Goal: Complete application form: Complete application form

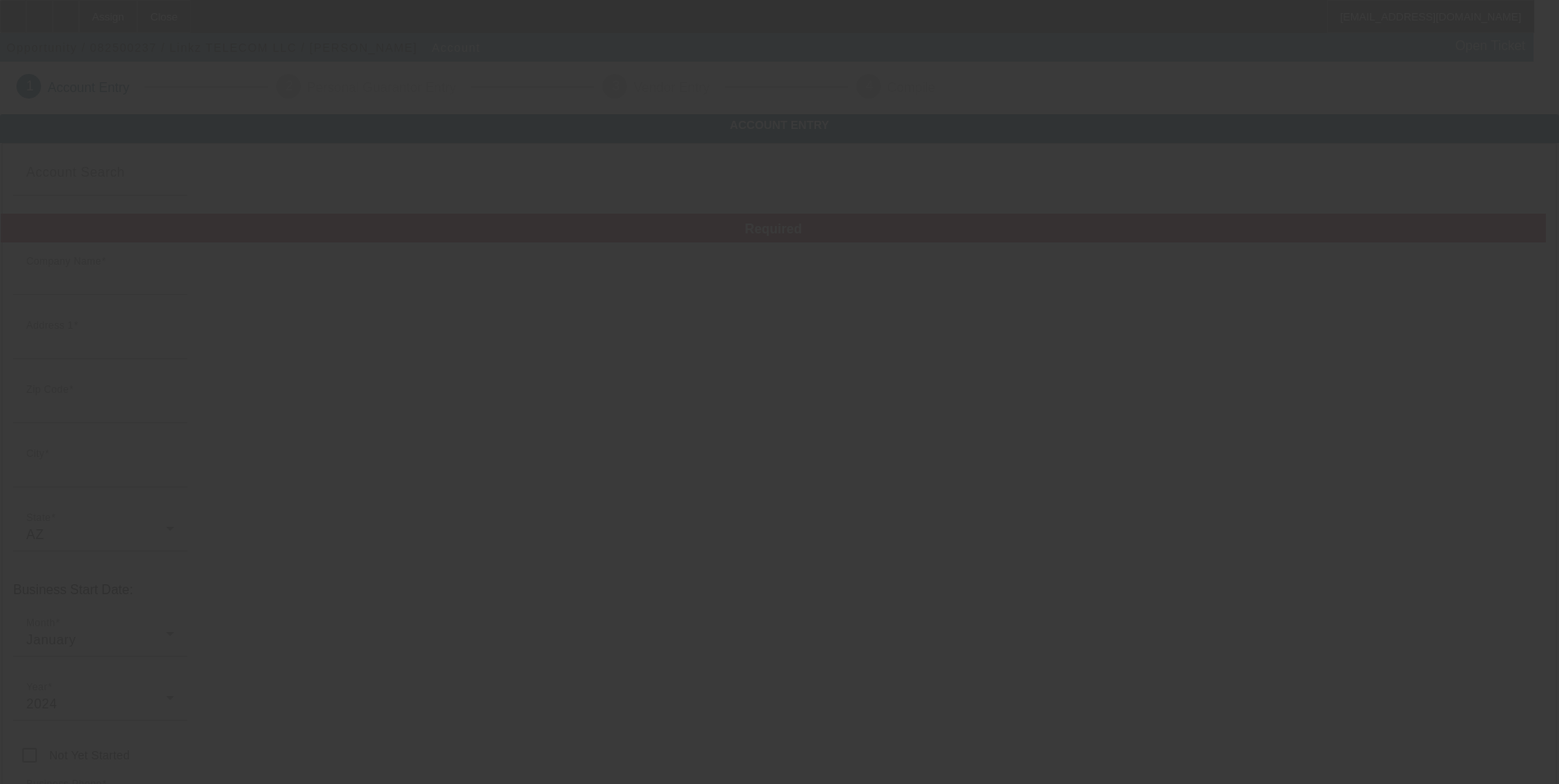
type input "Linkz TELECOM LLC"
type input "[STREET_ADDRESS]"
type input "86403"
type input "[GEOGRAPHIC_DATA]"
type input "[PHONE_NUMBER]"
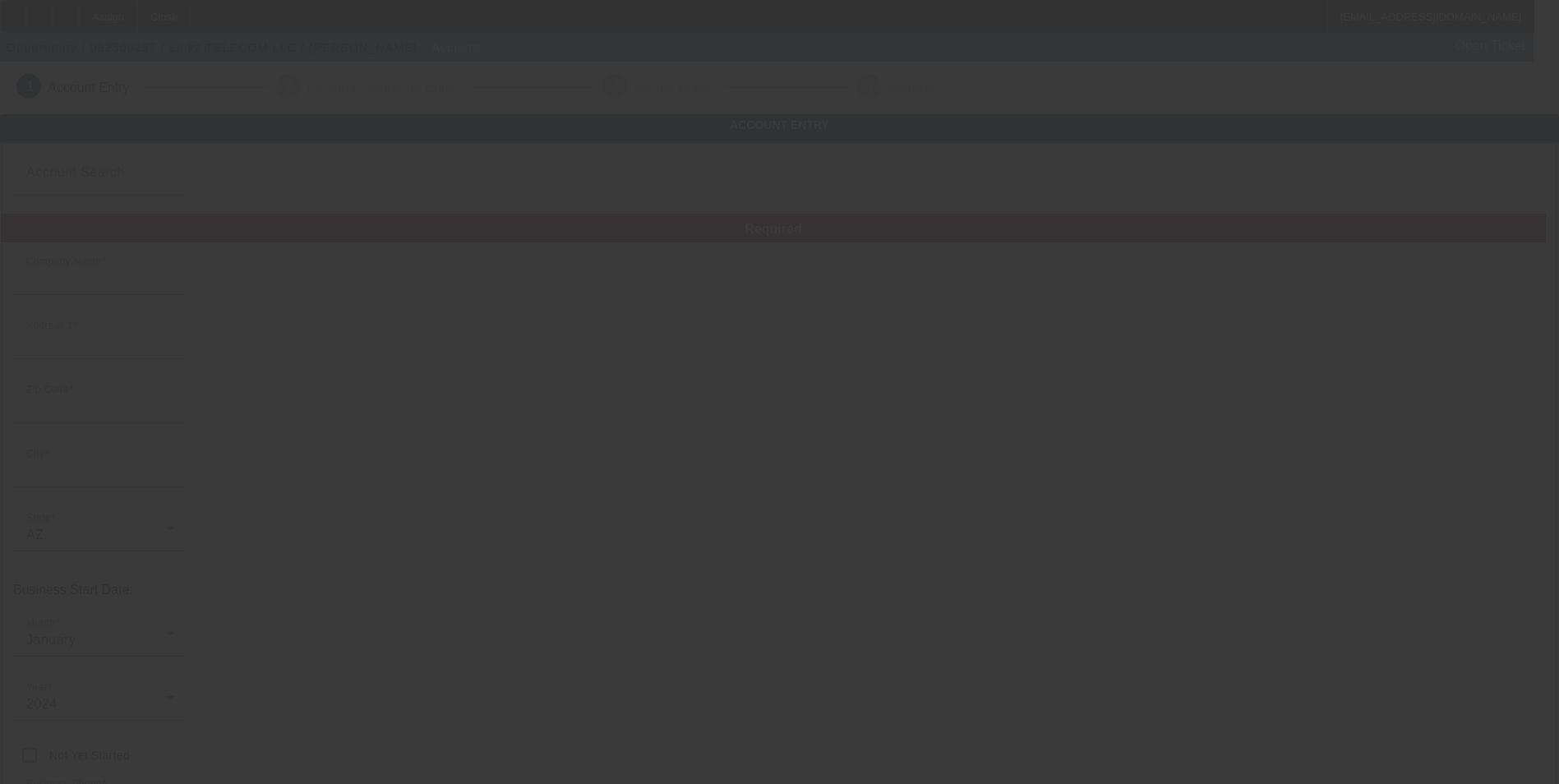
type input "[EMAIL_ADDRESS][DOMAIN_NAME]"
type input "[US_EMPLOYER_IDENTIFICATION_NUMBER]"
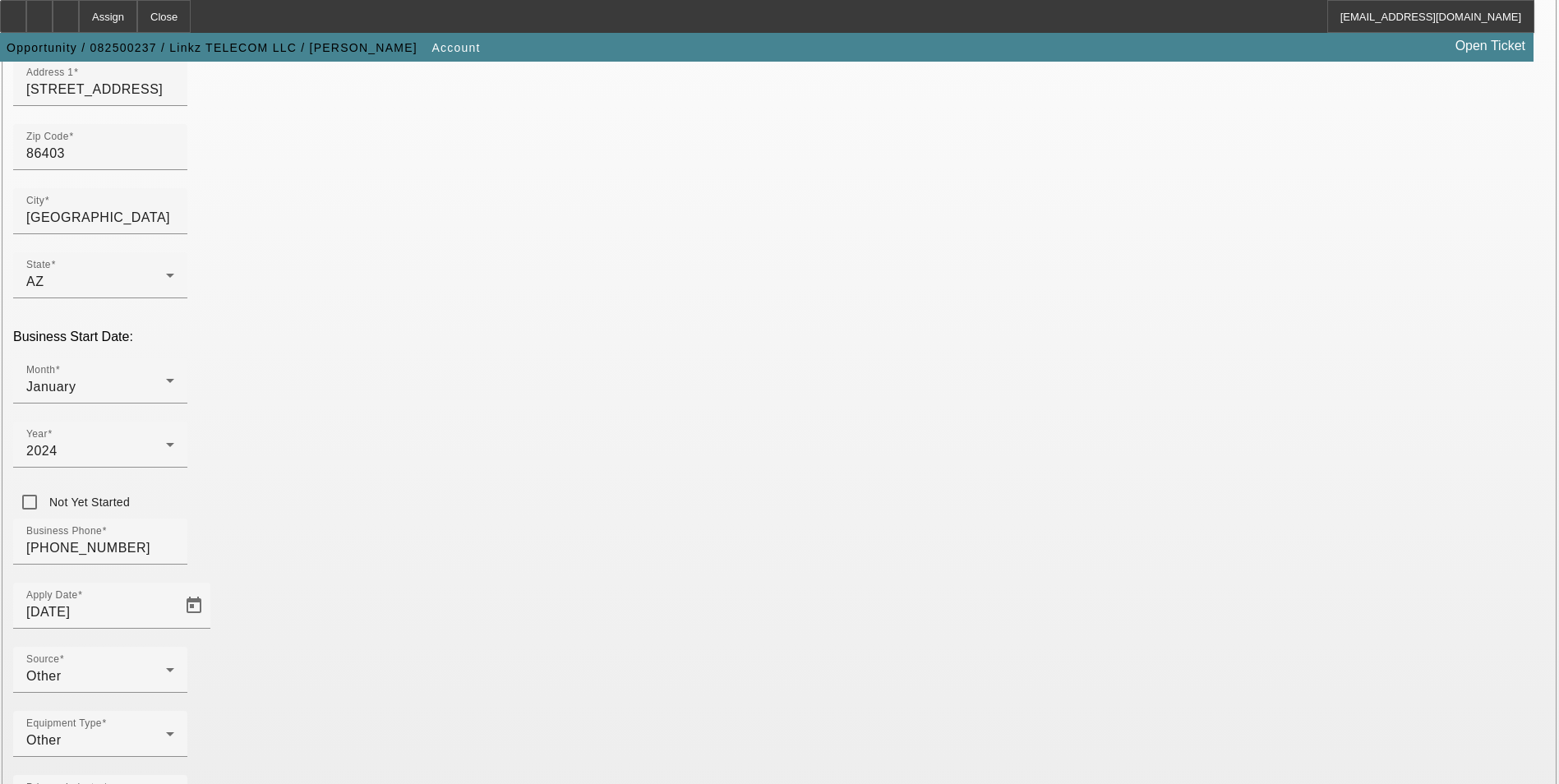
scroll to position [268, 0]
click at [166, 666] on div "Other" at bounding box center [96, 675] width 139 height 20
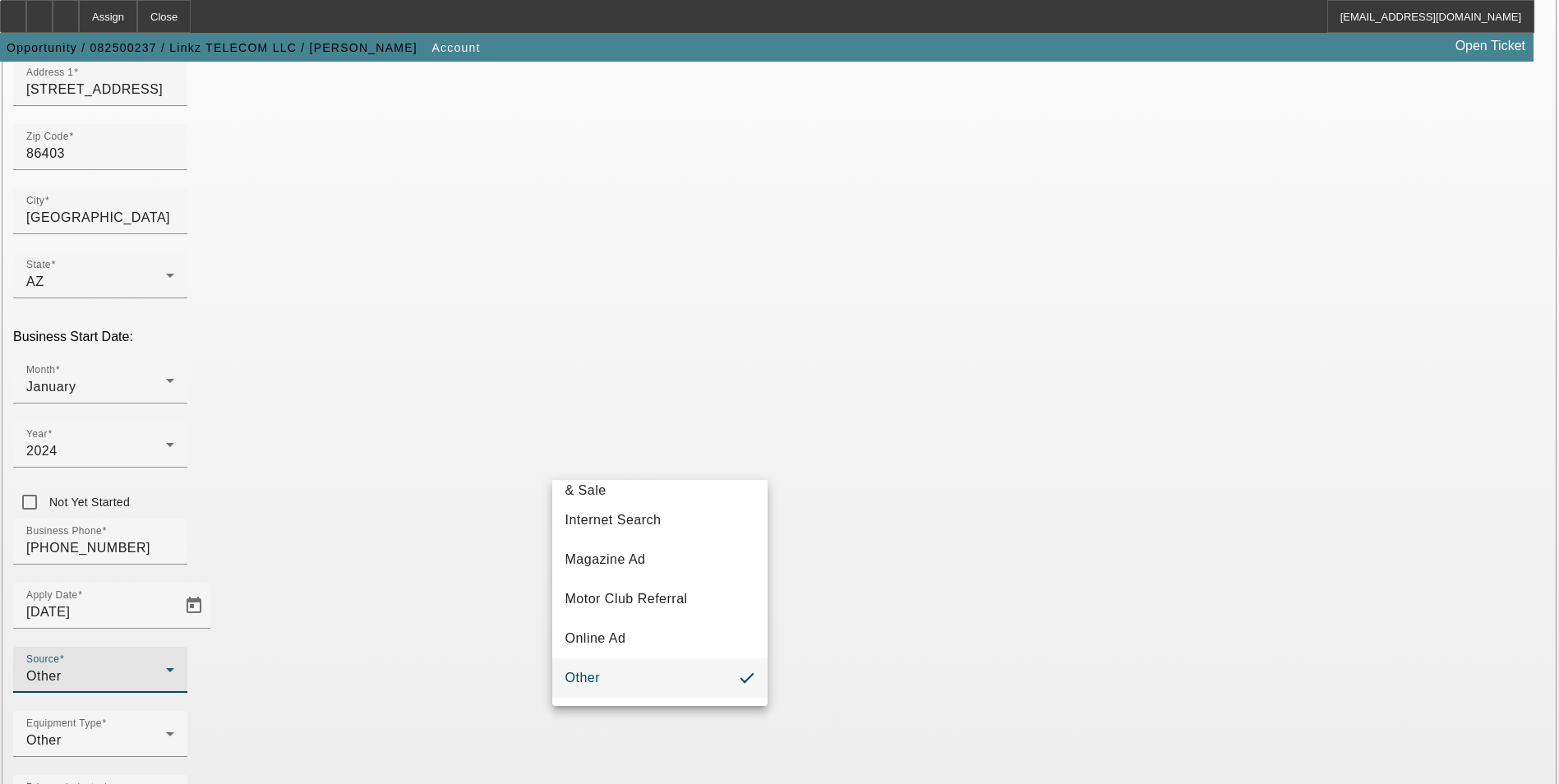
scroll to position [584, 0]
click at [651, 631] on span "Vendor Referral" at bounding box center [614, 640] width 98 height 20
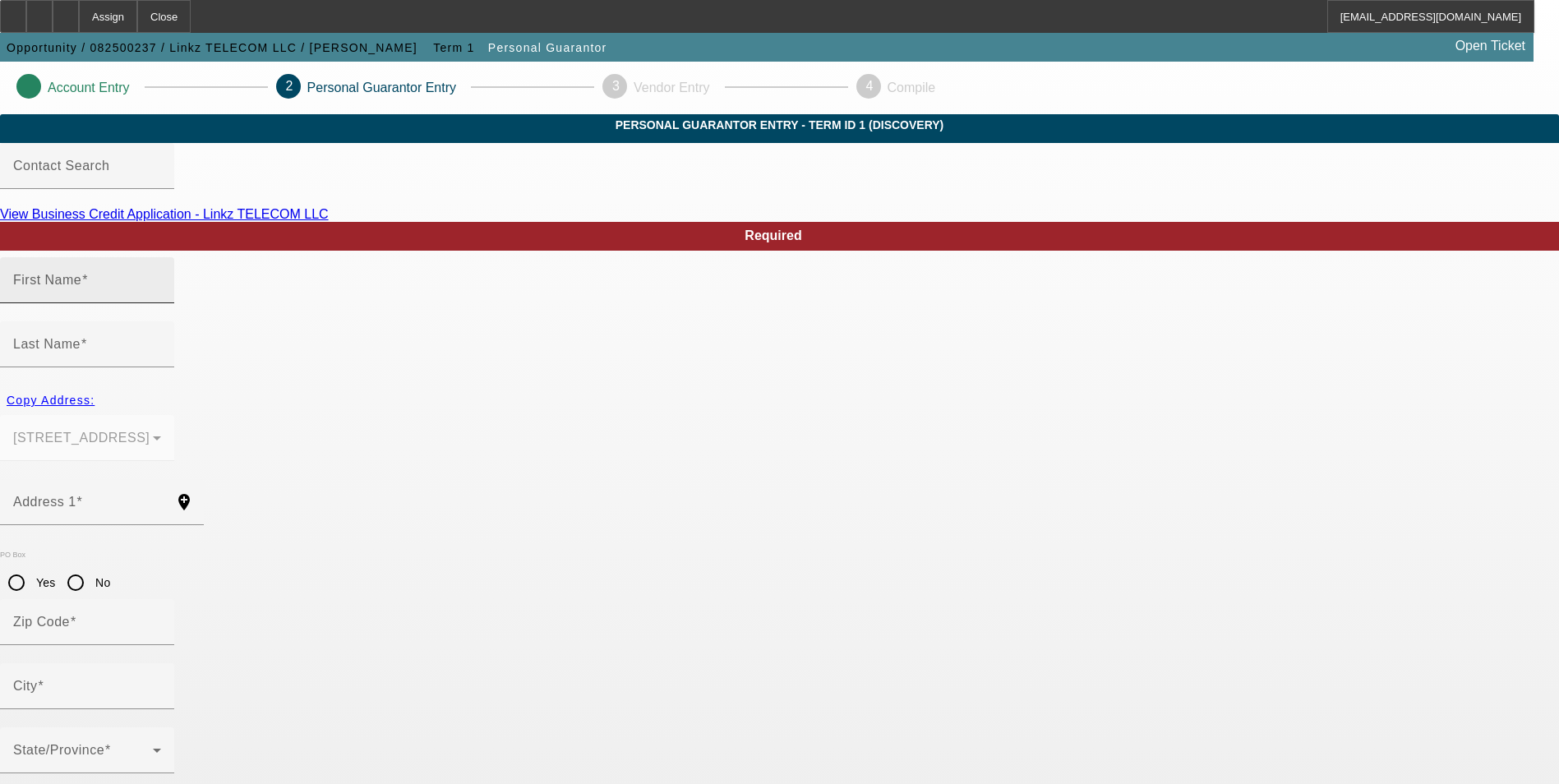
type input "Mark"
type input "Campbell"
type input "695 Empress Drive"
radio input "true"
type input "86403"
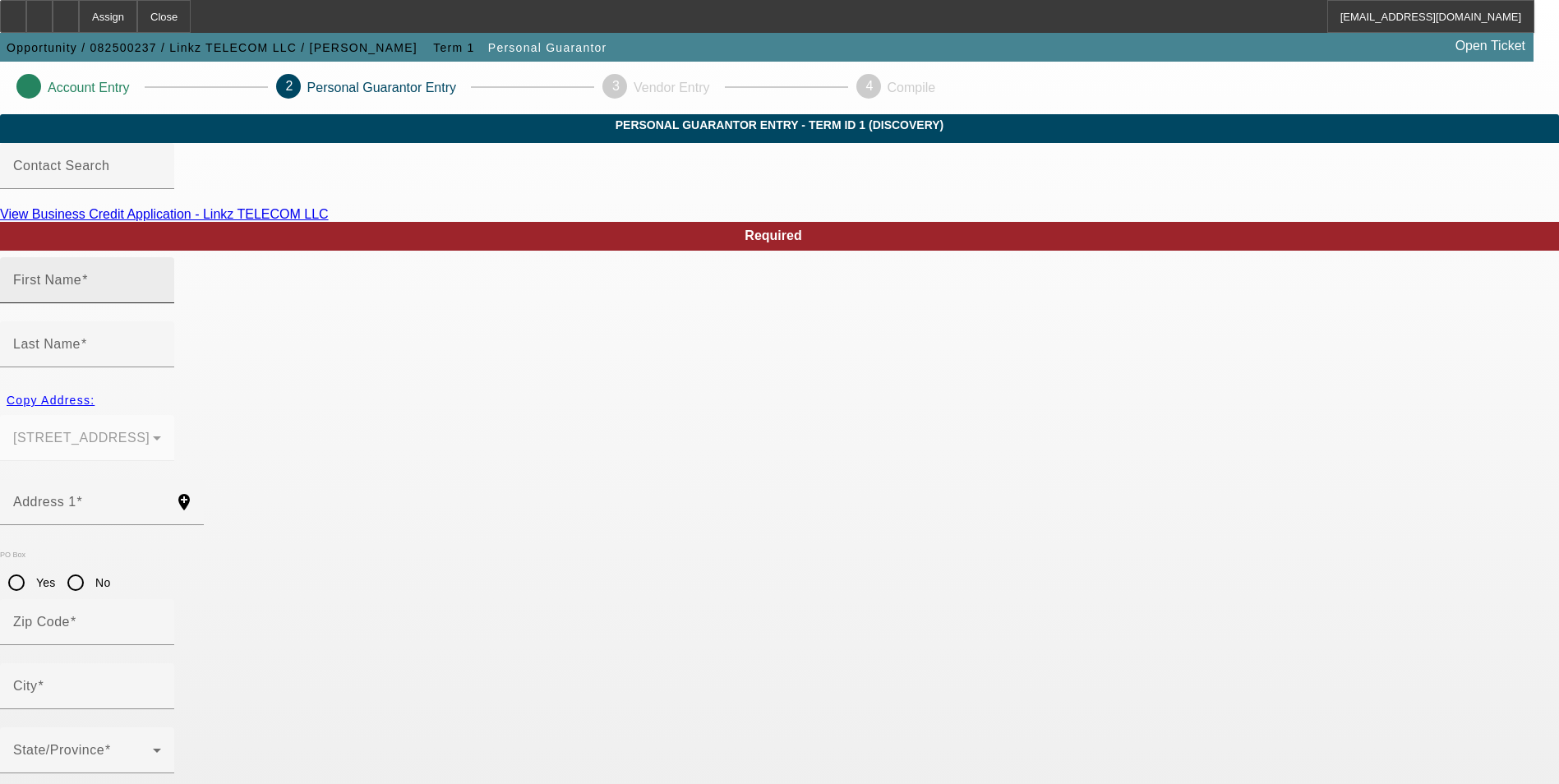
type input "Lake Havasu City"
type input "(470) 618-7845"
type input "100"
type input "990-80-4394"
type input "Mark@linkz-techservice.com"
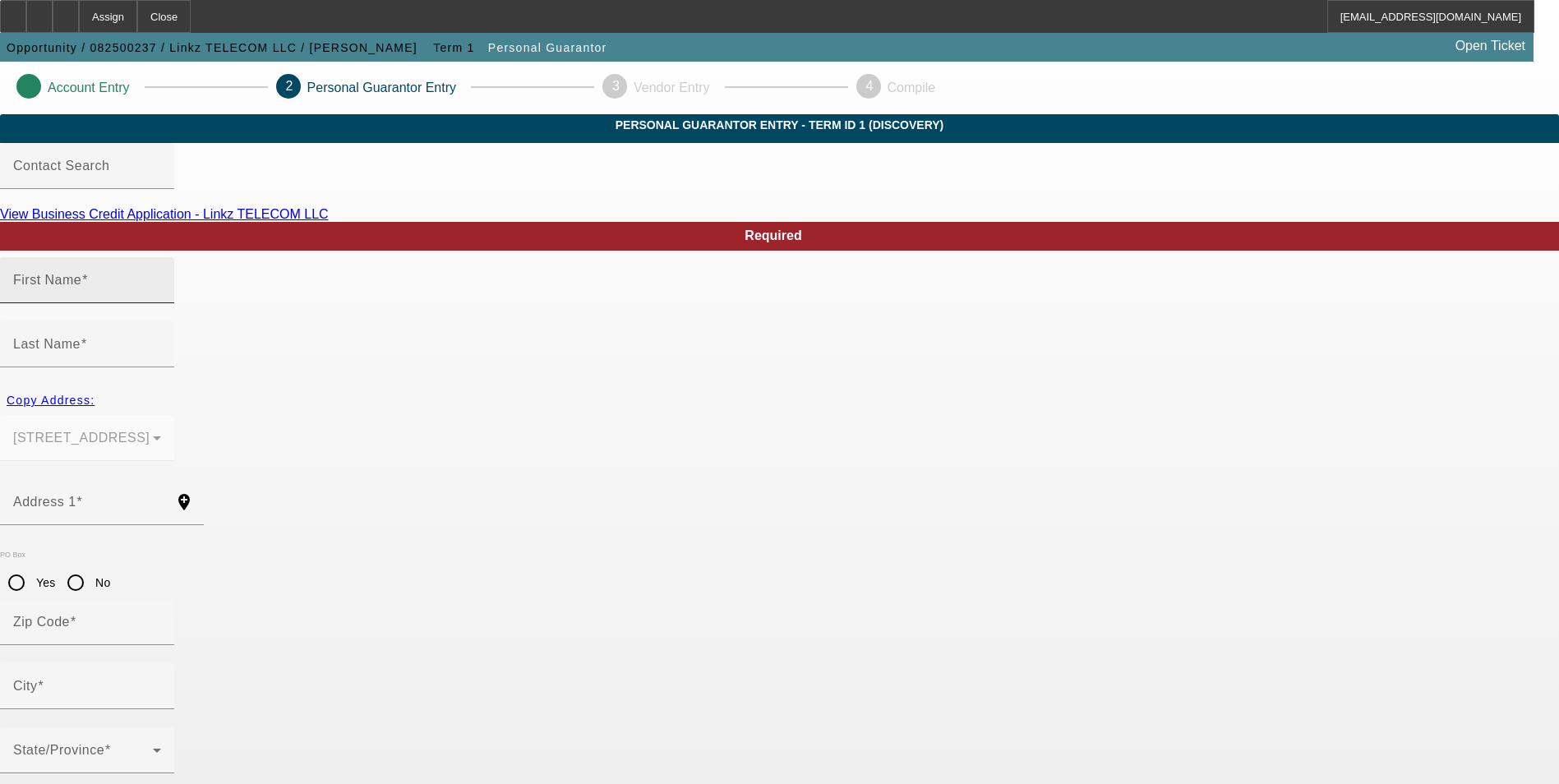
type input "(928) 264-2563"
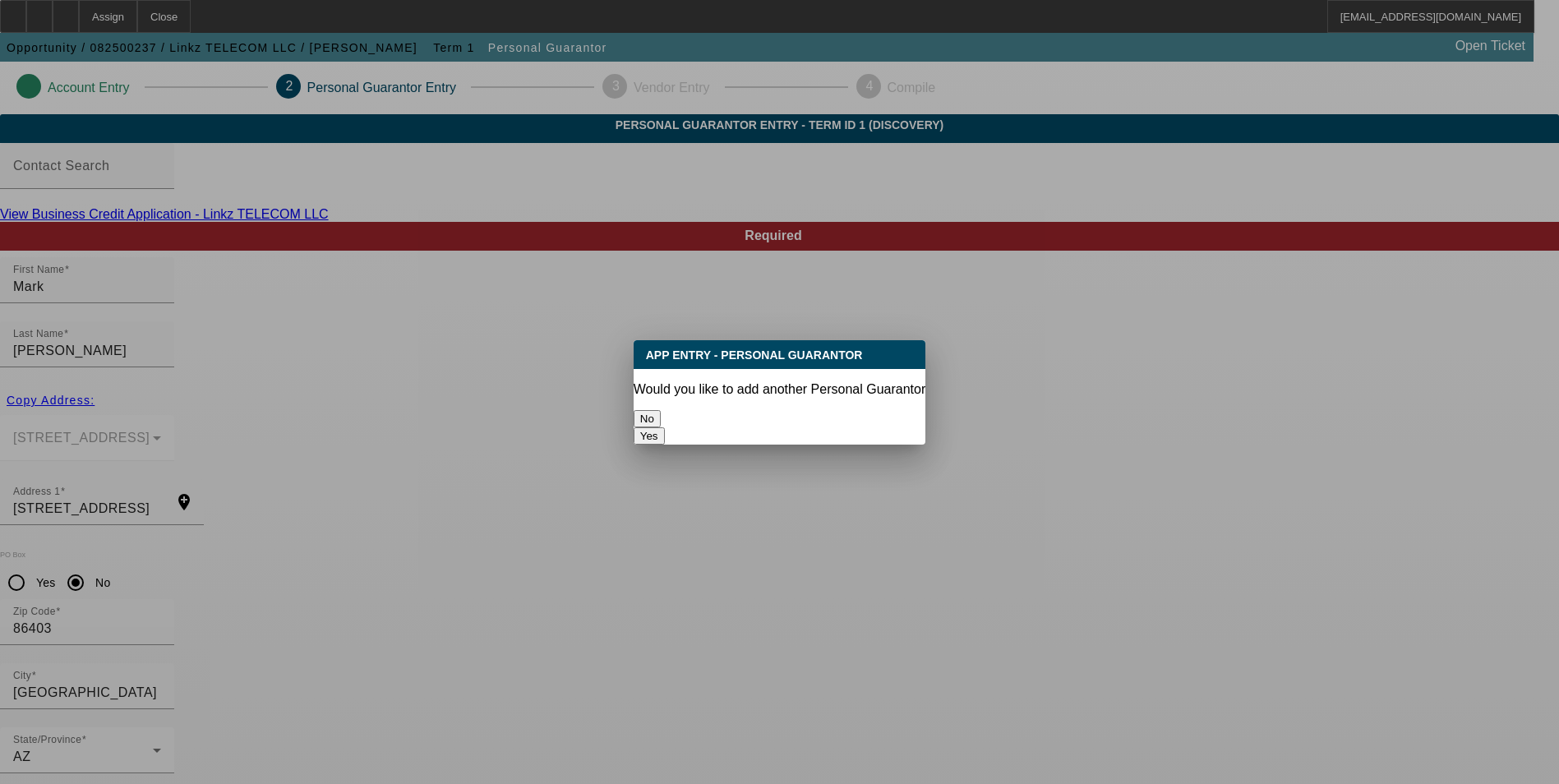
click at [712, 391] on div "Would you like to add another Personal Guarantor" at bounding box center [779, 389] width 292 height 15
click at [660, 410] on button "No" at bounding box center [647, 418] width 27 height 17
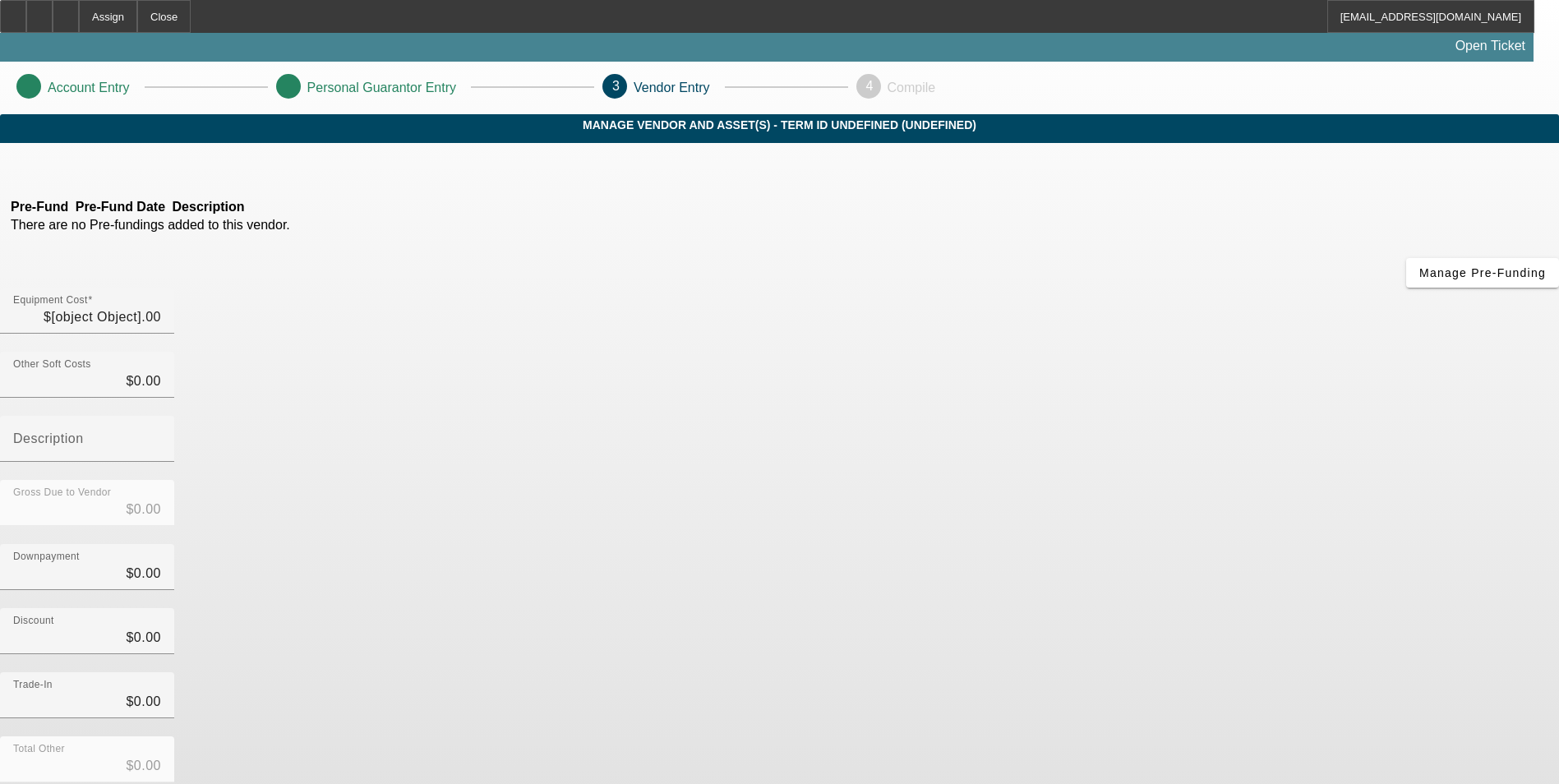
type input "$14,200.00"
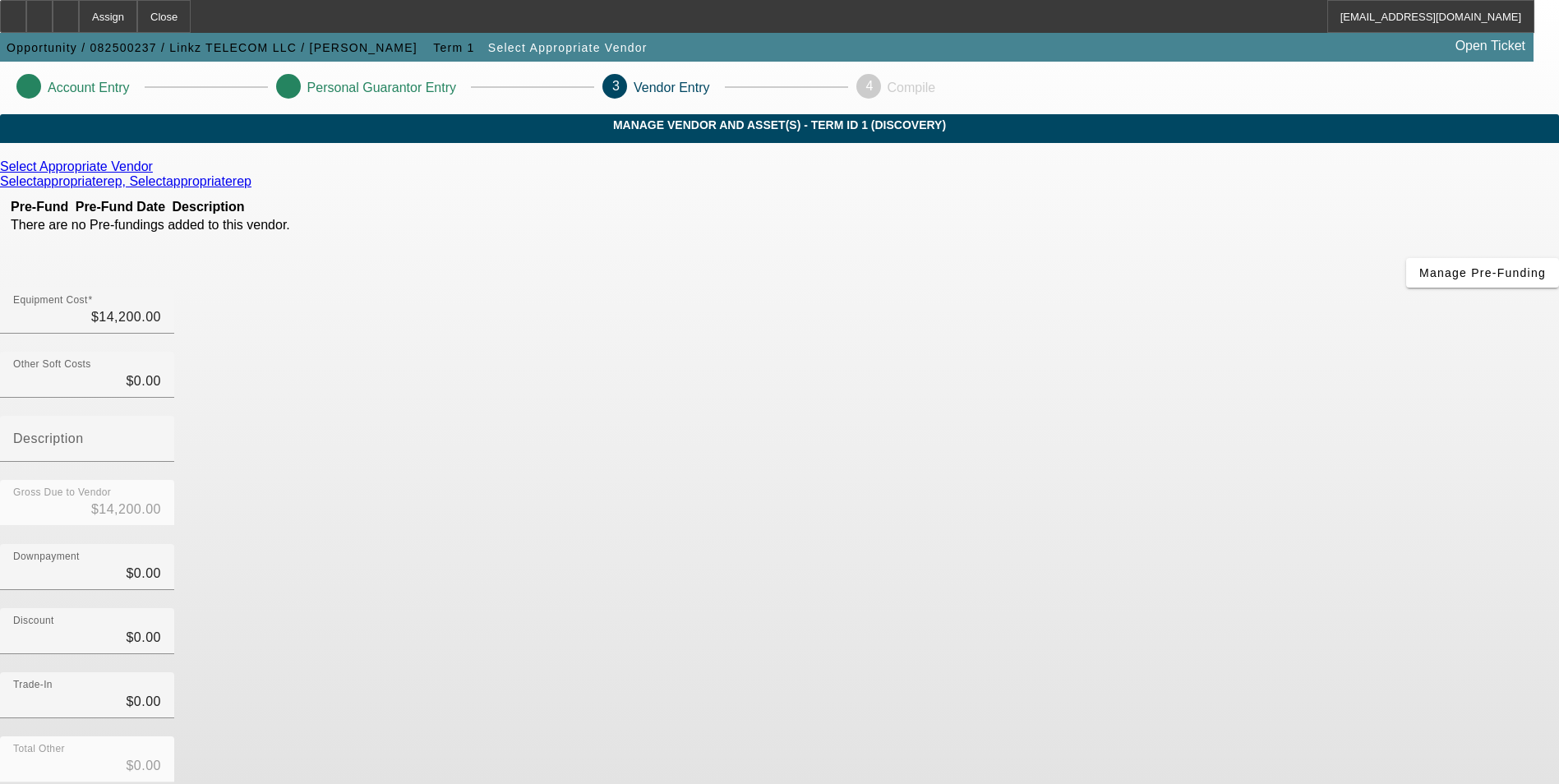
click at [157, 174] on icon at bounding box center [157, 166] width 0 height 14
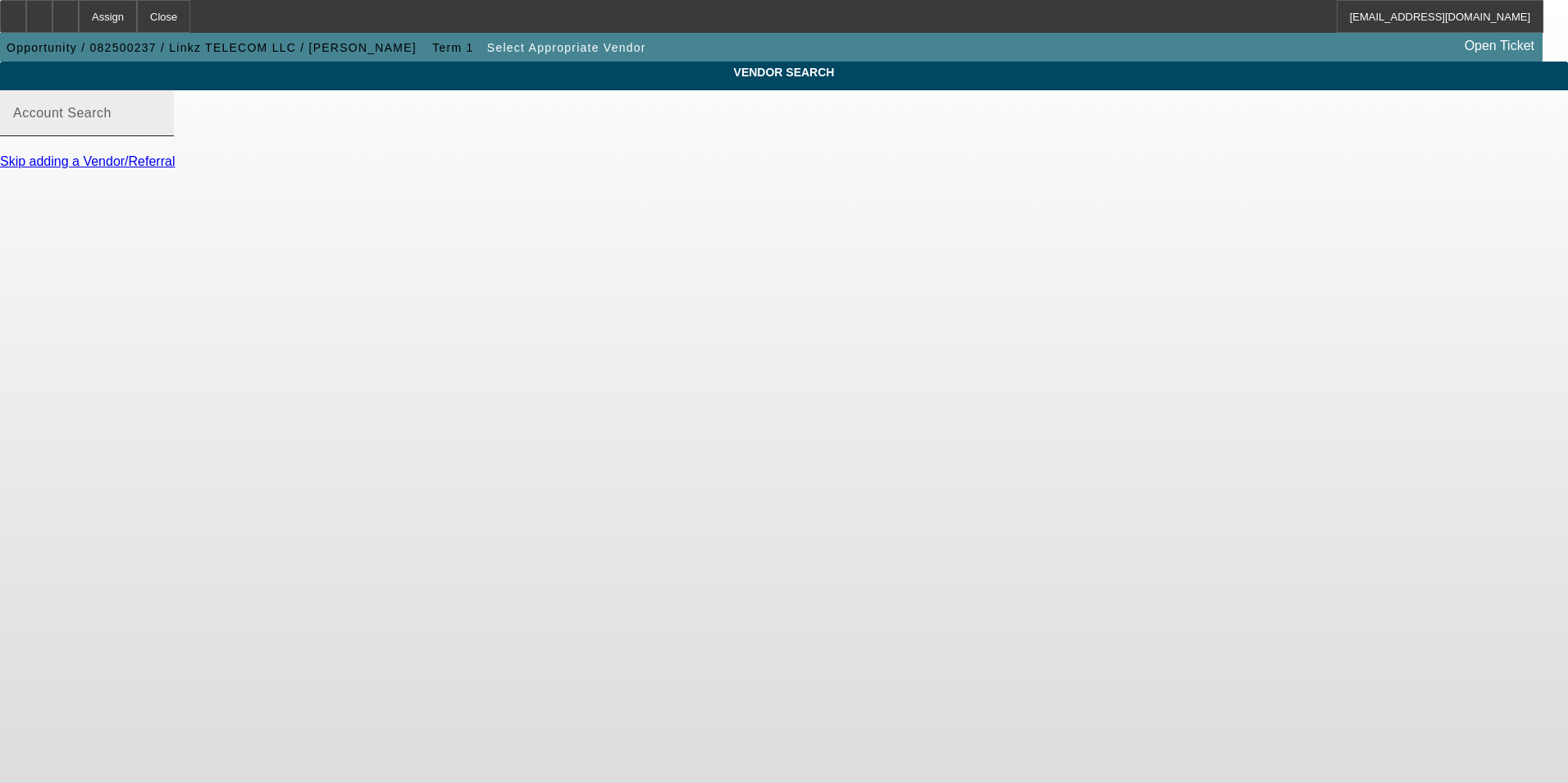
click at [160, 130] on input "Account Search" at bounding box center [86, 120] width 148 height 20
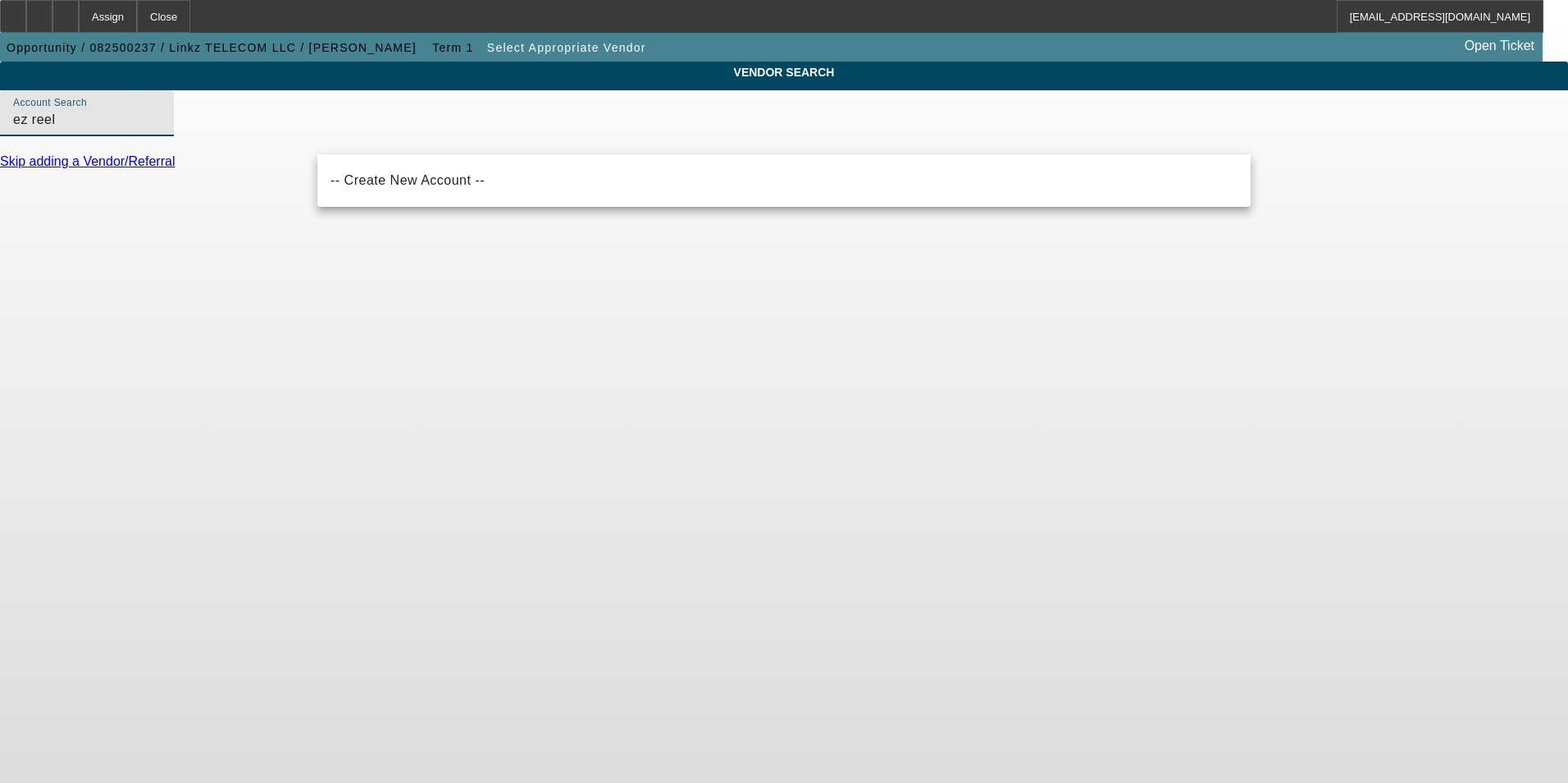
drag, startPoint x: 416, startPoint y: 134, endPoint x: 276, endPoint y: 146, distance: 140.5
click at [276, 146] on div "VENDOR SEARCH Account Search ez reel Skip adding a Vendor/Referral" at bounding box center [784, 122] width 1568 height 122
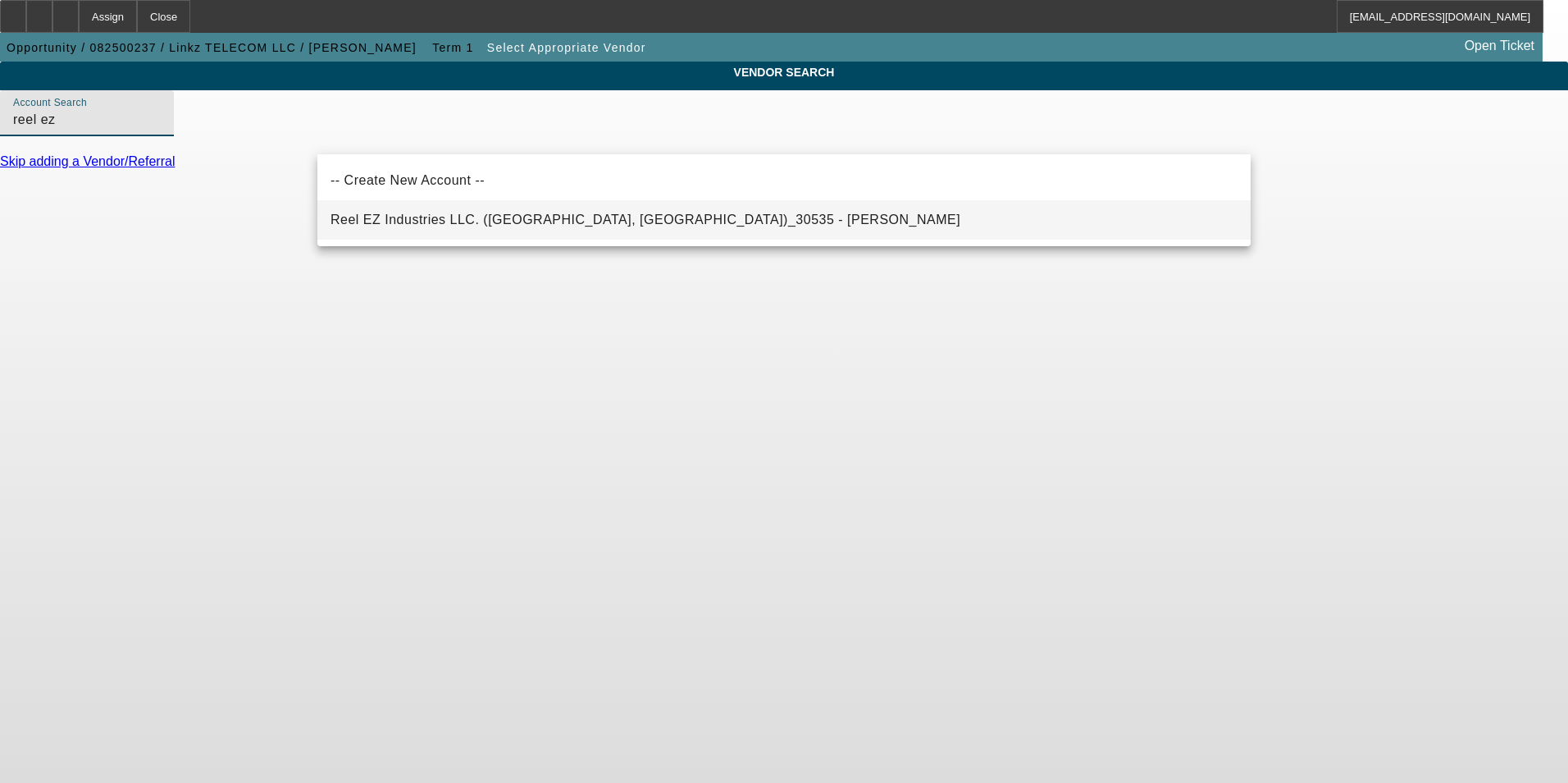
click at [524, 211] on span "Reel EZ Industries LLC. (Raytown, MO)_30535 - Leonardi, Samuel" at bounding box center [645, 219] width 630 height 20
type input "Reel EZ Industries LLC. (Raytown, MO)_30535 - Leonardi, Samuel"
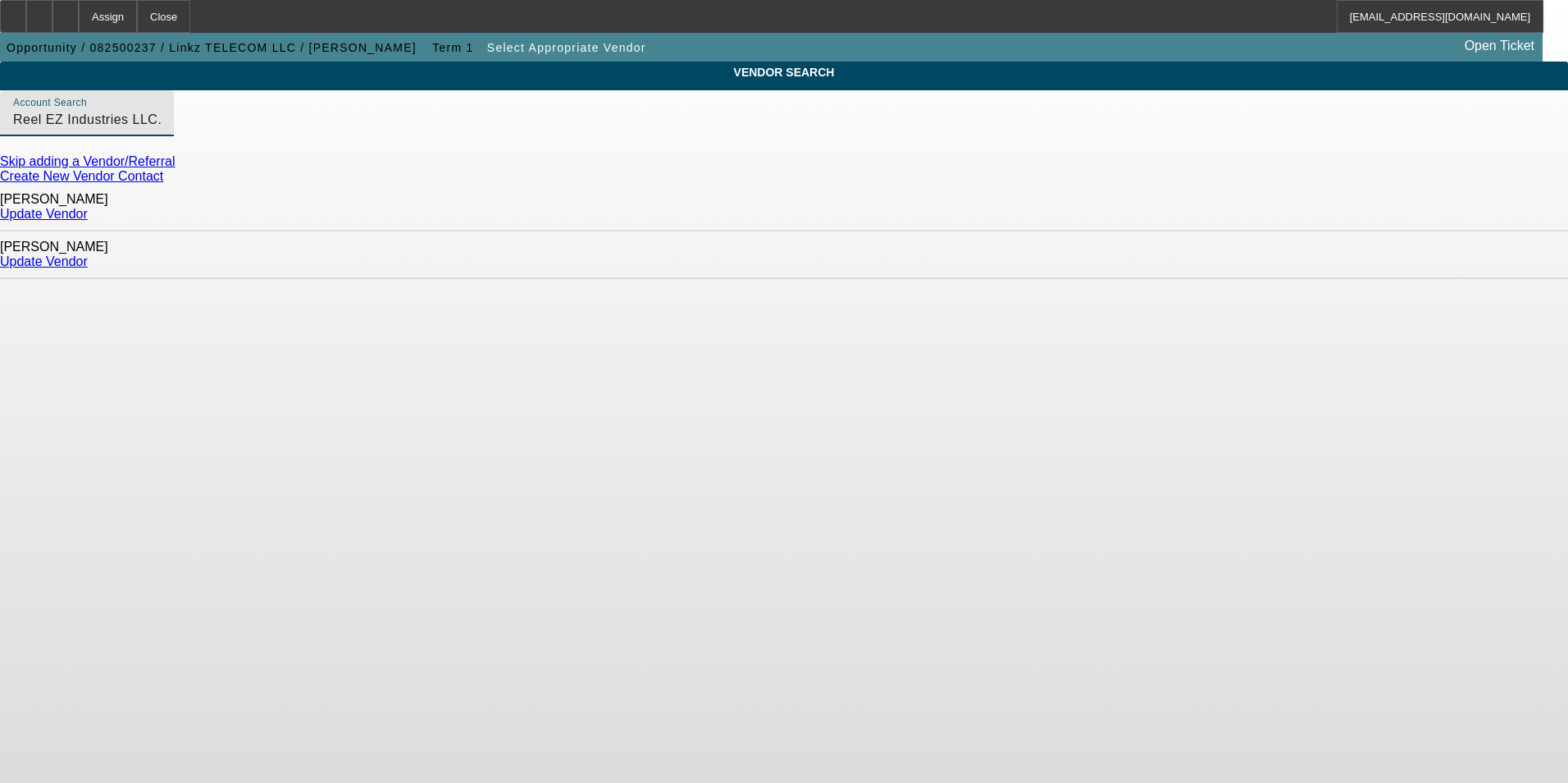
click at [88, 210] on link "Update Vendor" at bounding box center [44, 213] width 88 height 14
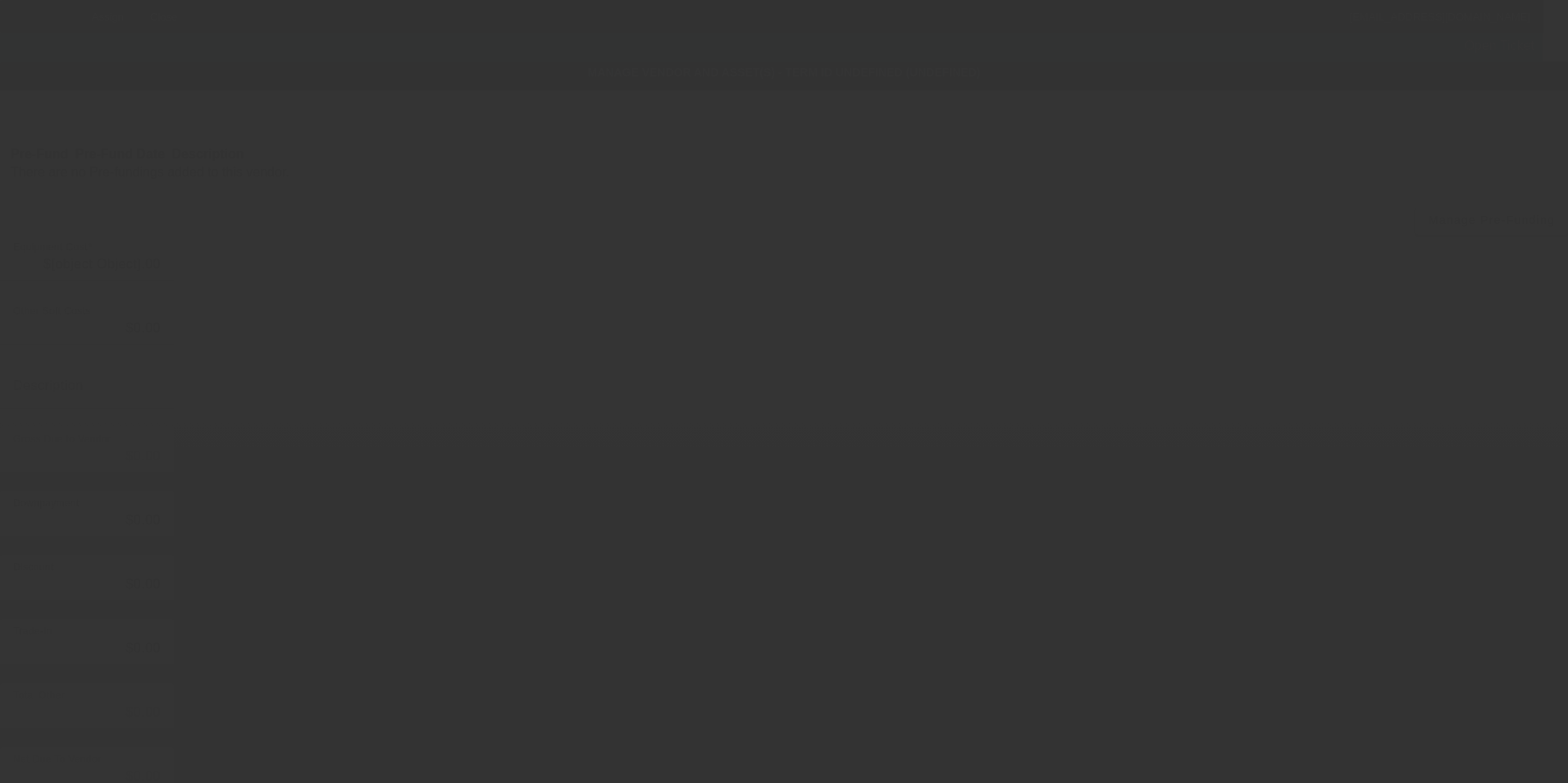
type input "$14,200.00"
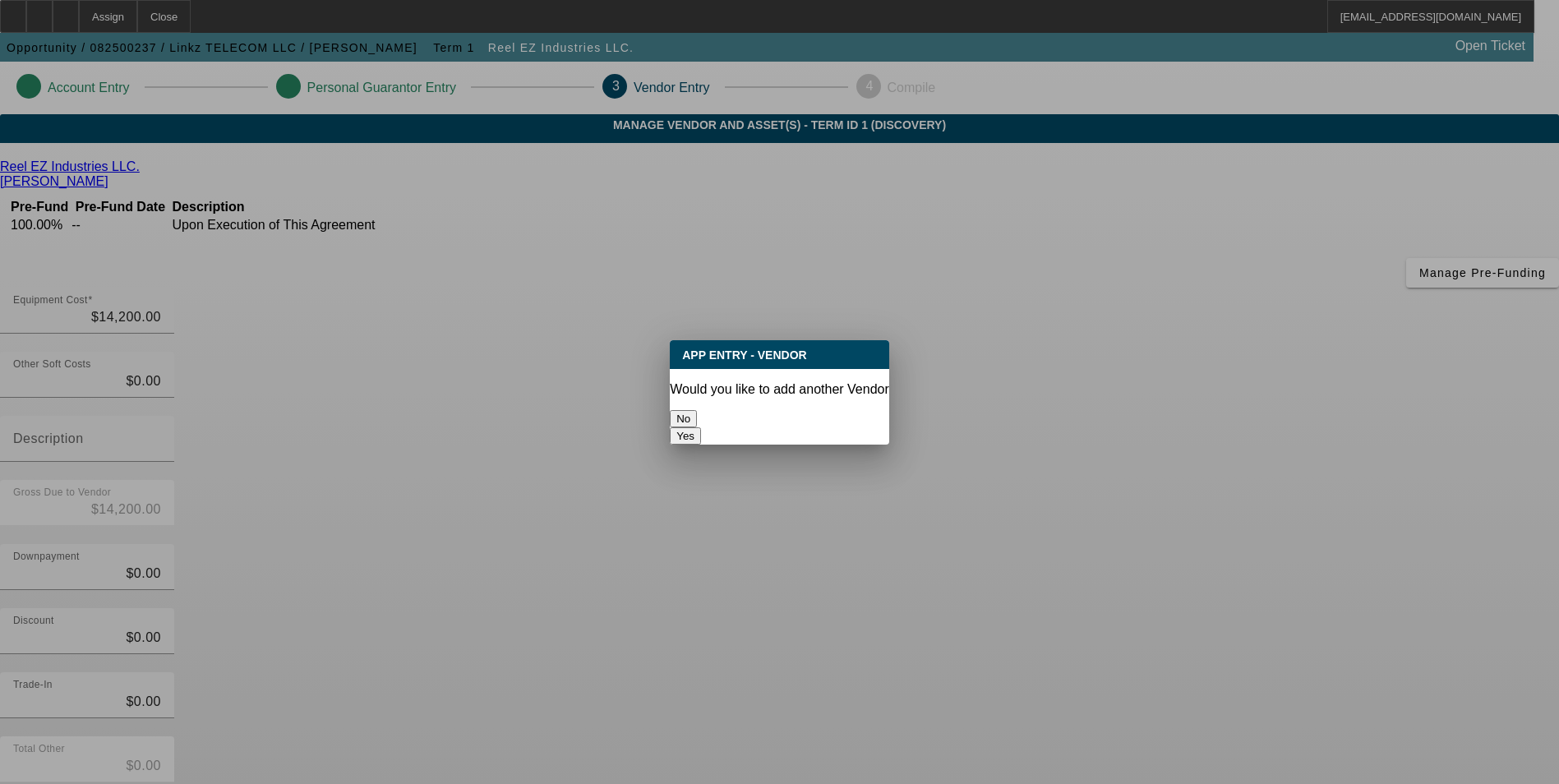
click at [697, 416] on button "No" at bounding box center [683, 418] width 27 height 17
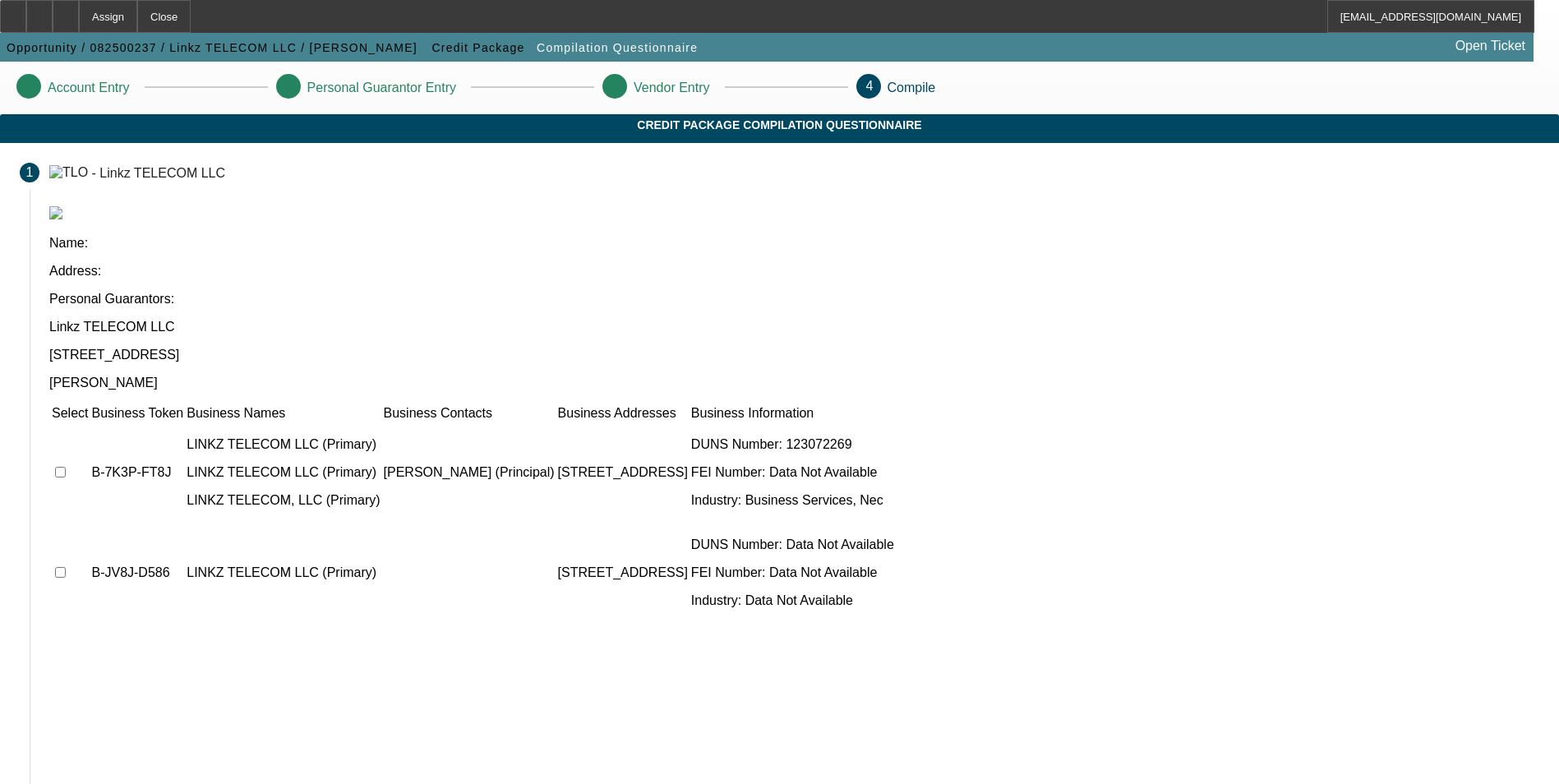
click at [66, 467] on input "checkbox" at bounding box center [60, 472] width 10 height 10
checkbox input "true"
click at [66, 567] on input "checkbox" at bounding box center [60, 572] width 10 height 10
checkbox input "true"
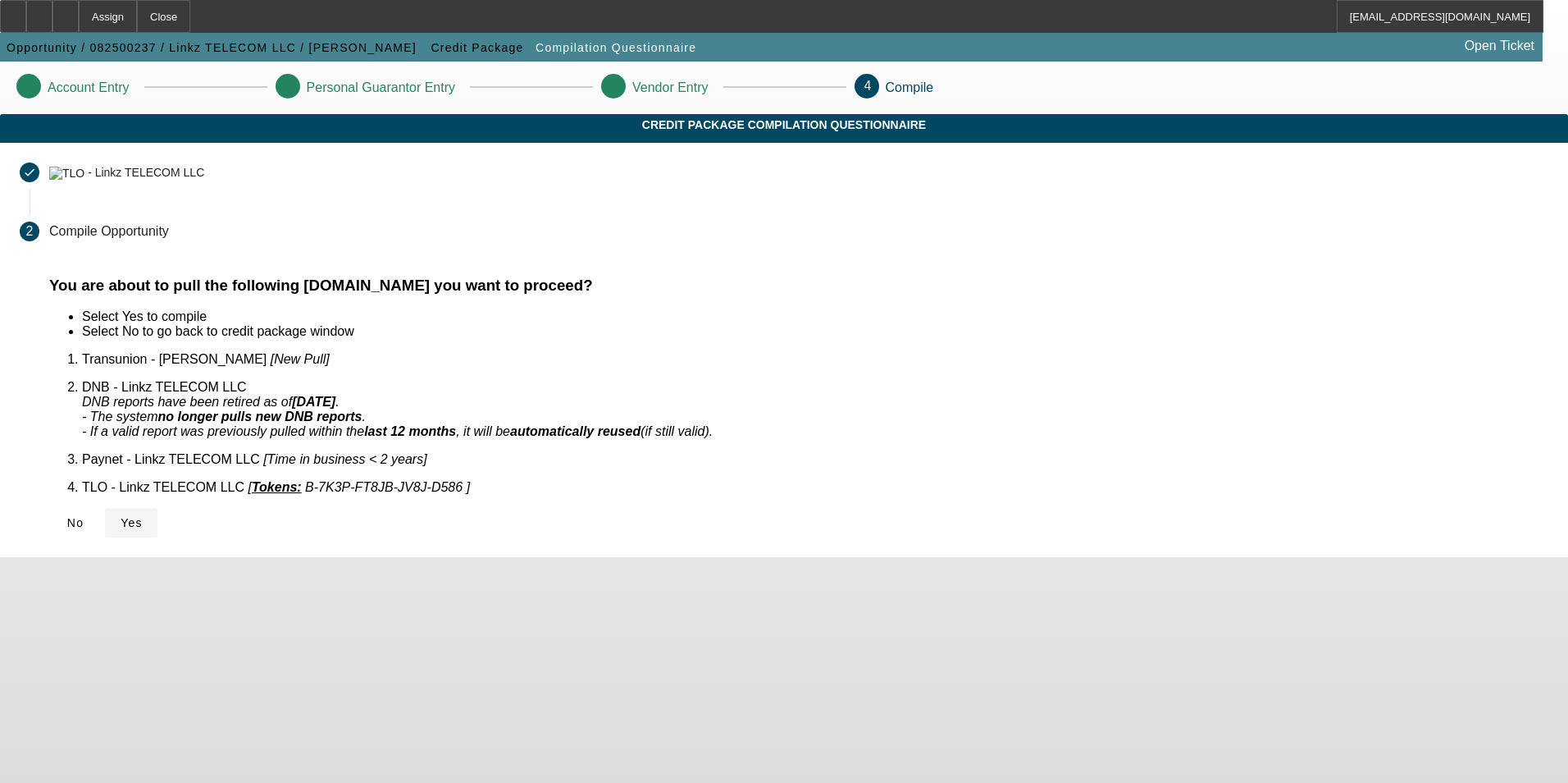
click at [120, 516] on icon at bounding box center [120, 522] width 0 height 13
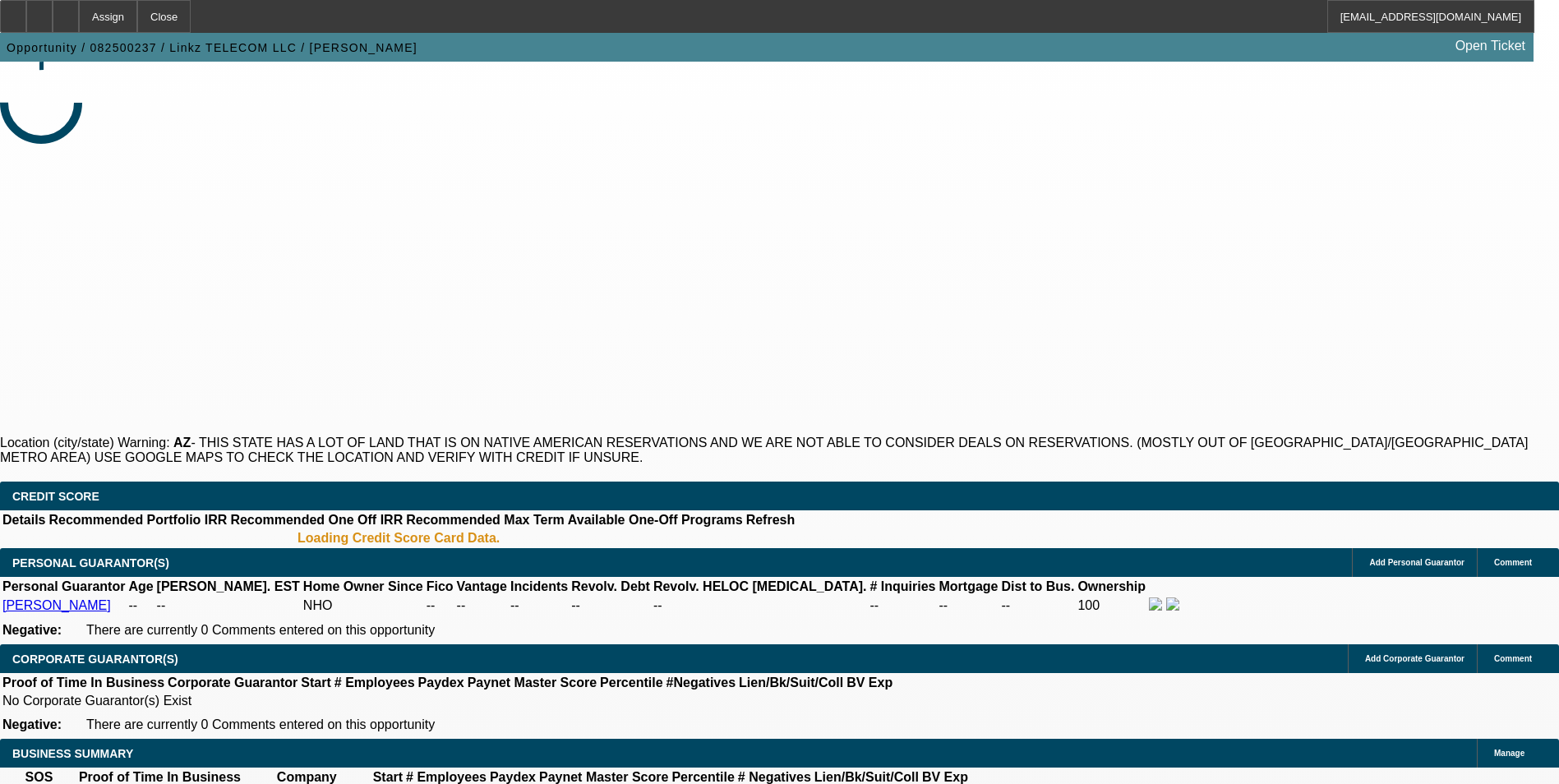
select select "0"
select select "2"
select select "0.1"
select select "1"
select select "2"
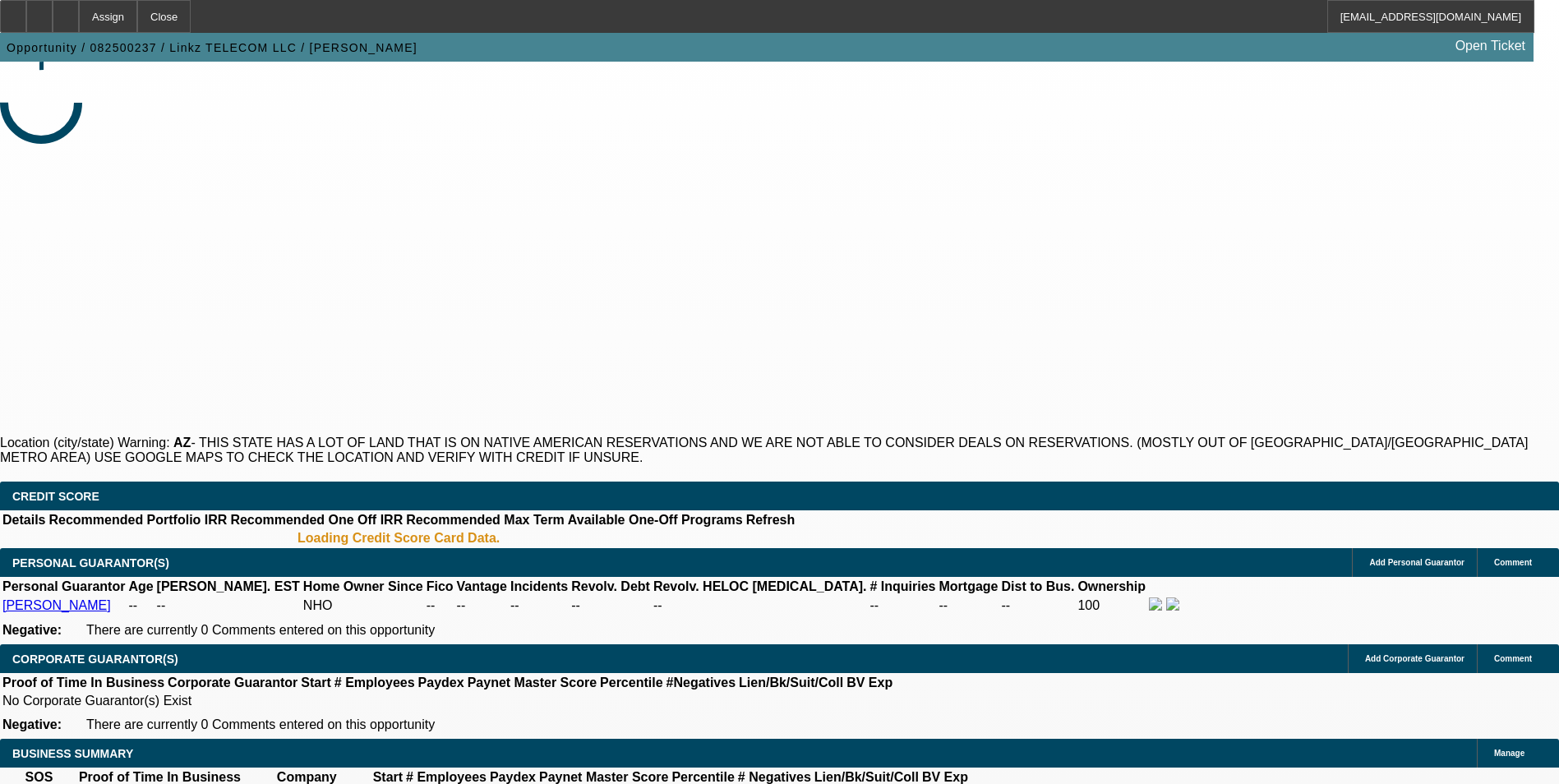
select select "4"
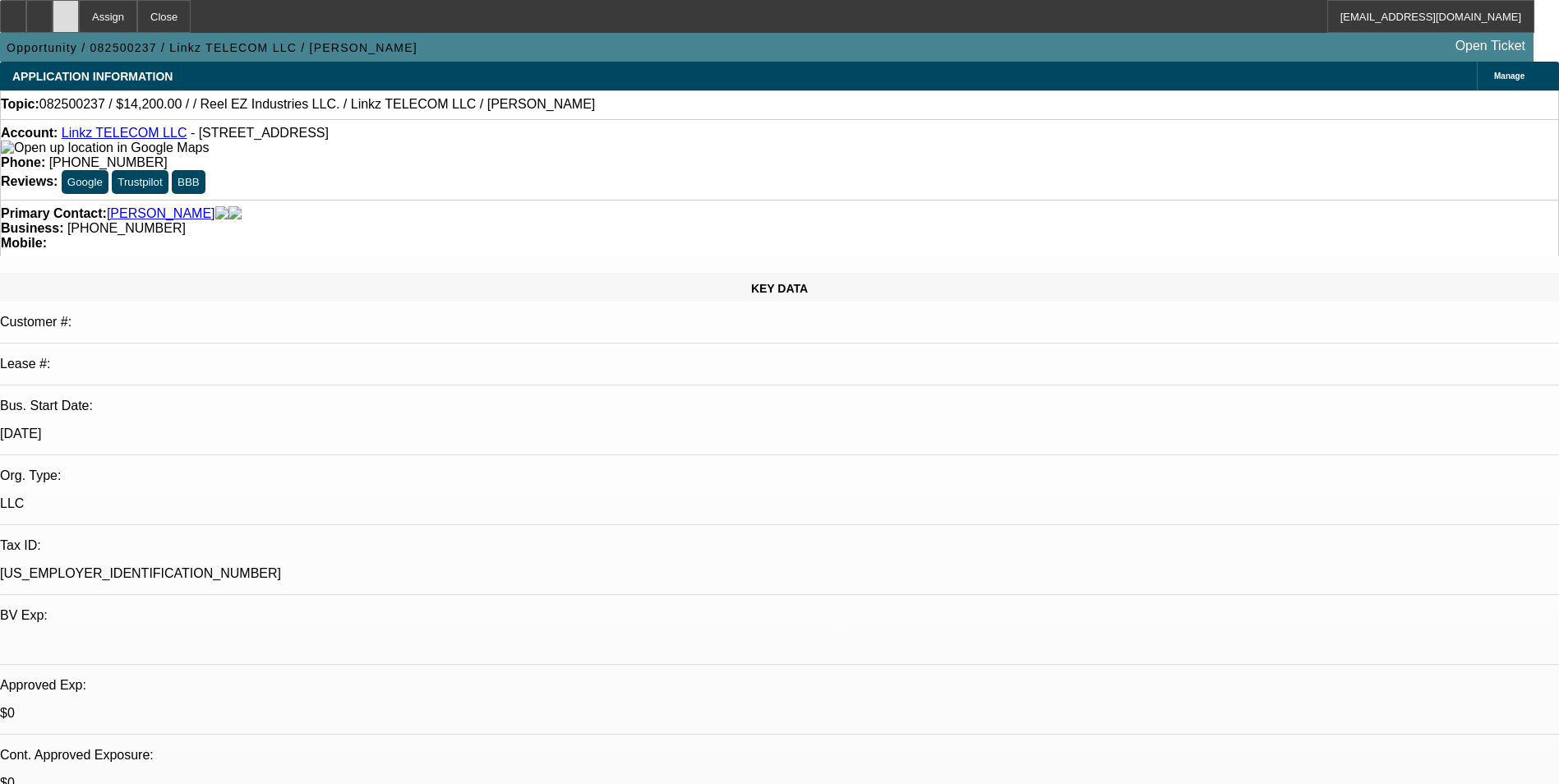
click at [79, 19] on div at bounding box center [65, 16] width 27 height 32
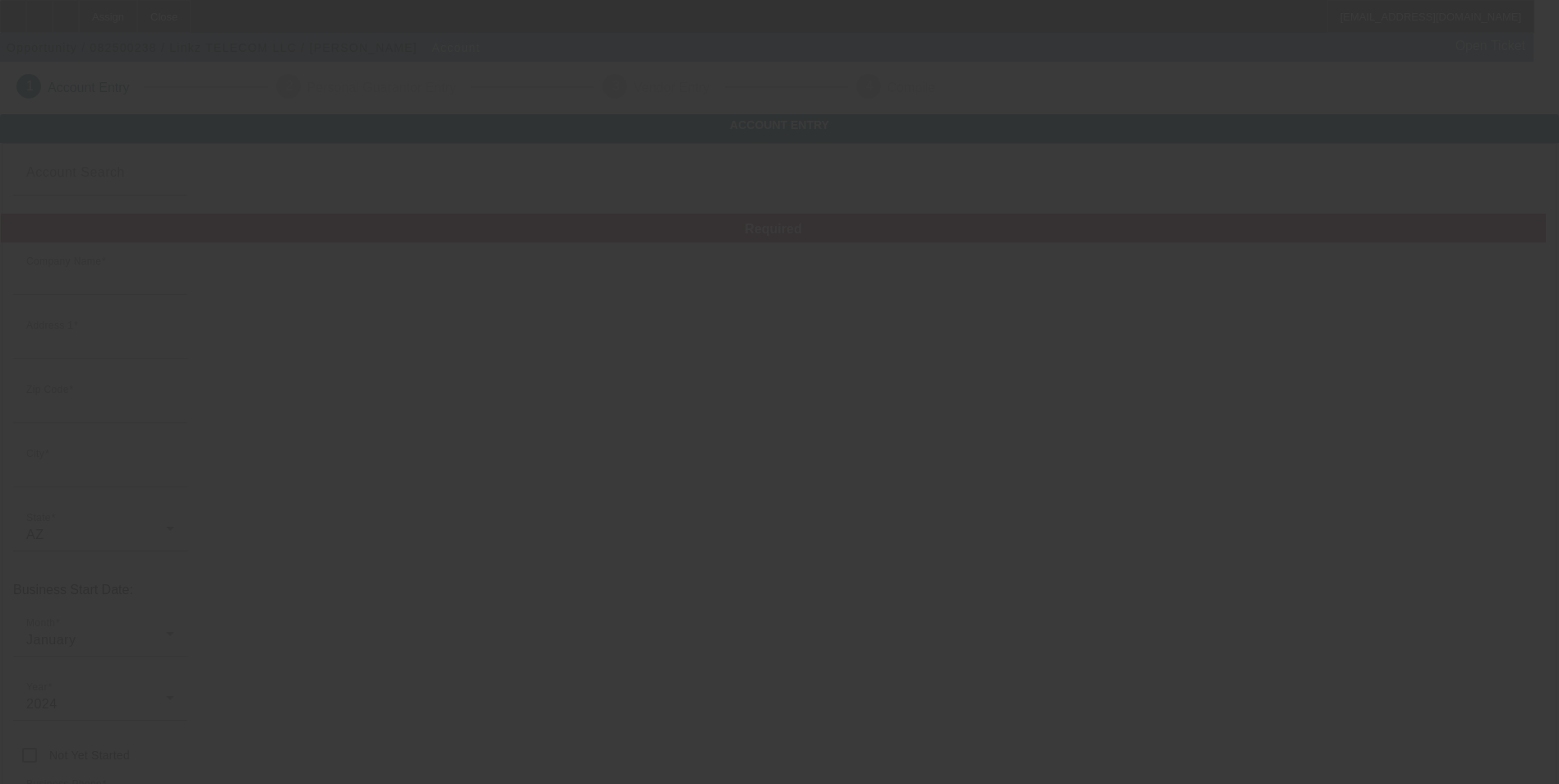
type input "Linkz TELECOM LLC"
type input "[STREET_ADDRESS]"
type input "86403"
type input "[GEOGRAPHIC_DATA]"
type input "[PHONE_NUMBER]"
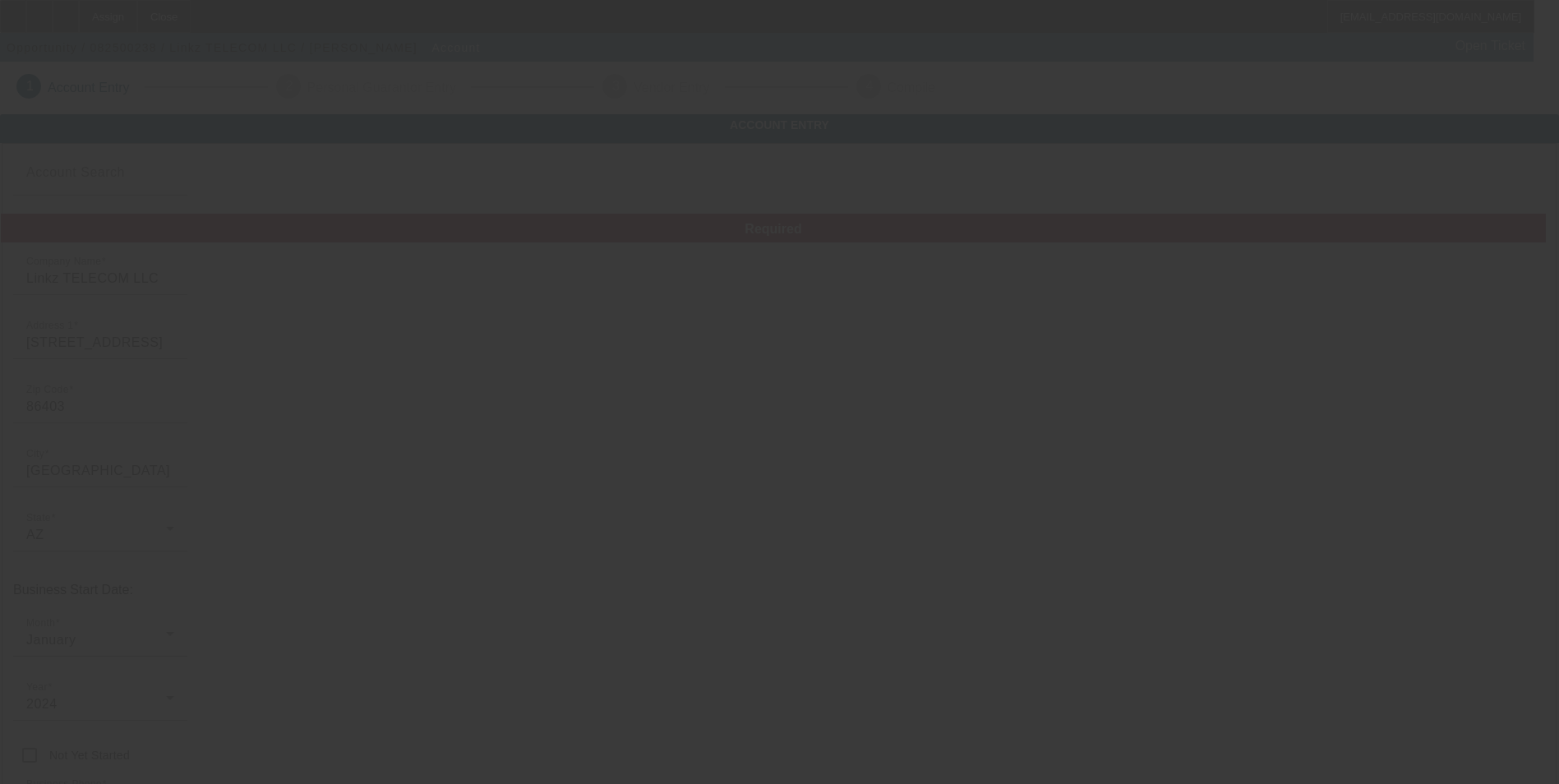
type input "[EMAIL_ADDRESS][DOMAIN_NAME]"
type input "[US_EMPLOYER_IDENTIFICATION_NUMBER]"
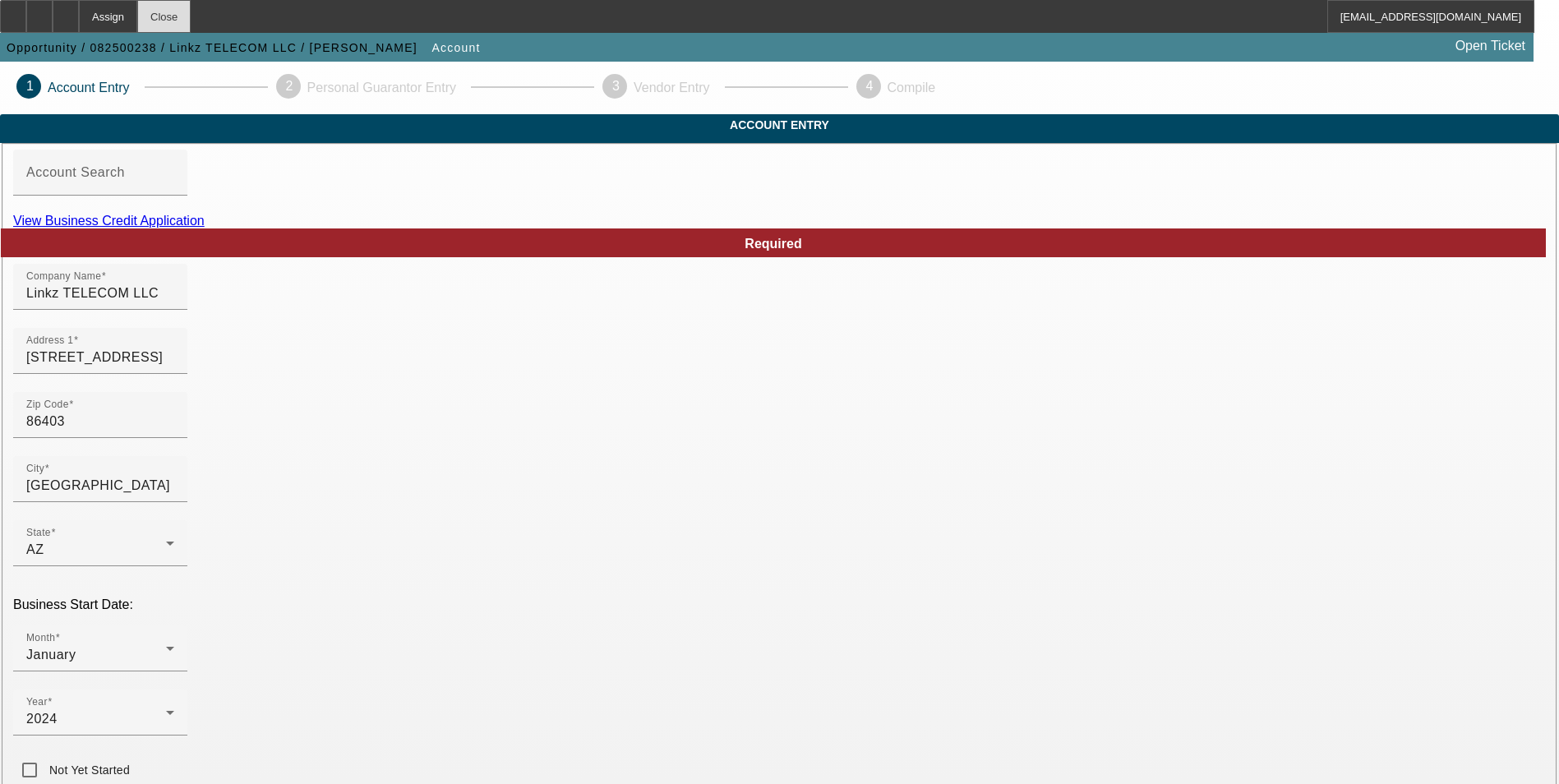
click at [191, 14] on div "Close" at bounding box center [163, 16] width 53 height 32
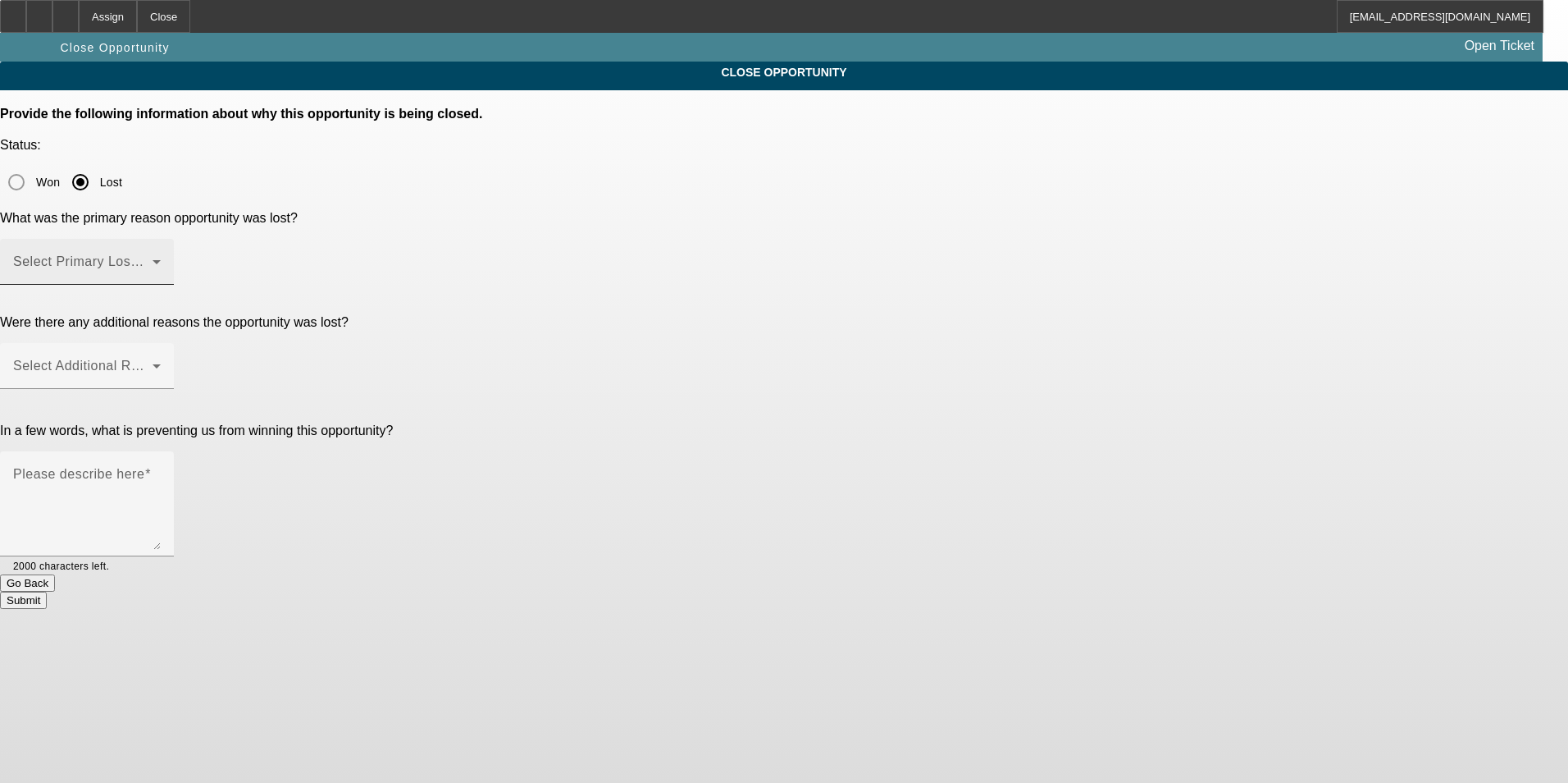
click at [813, 184] on div at bounding box center [784, 391] width 1568 height 783
click at [153, 259] on span at bounding box center [82, 268] width 139 height 20
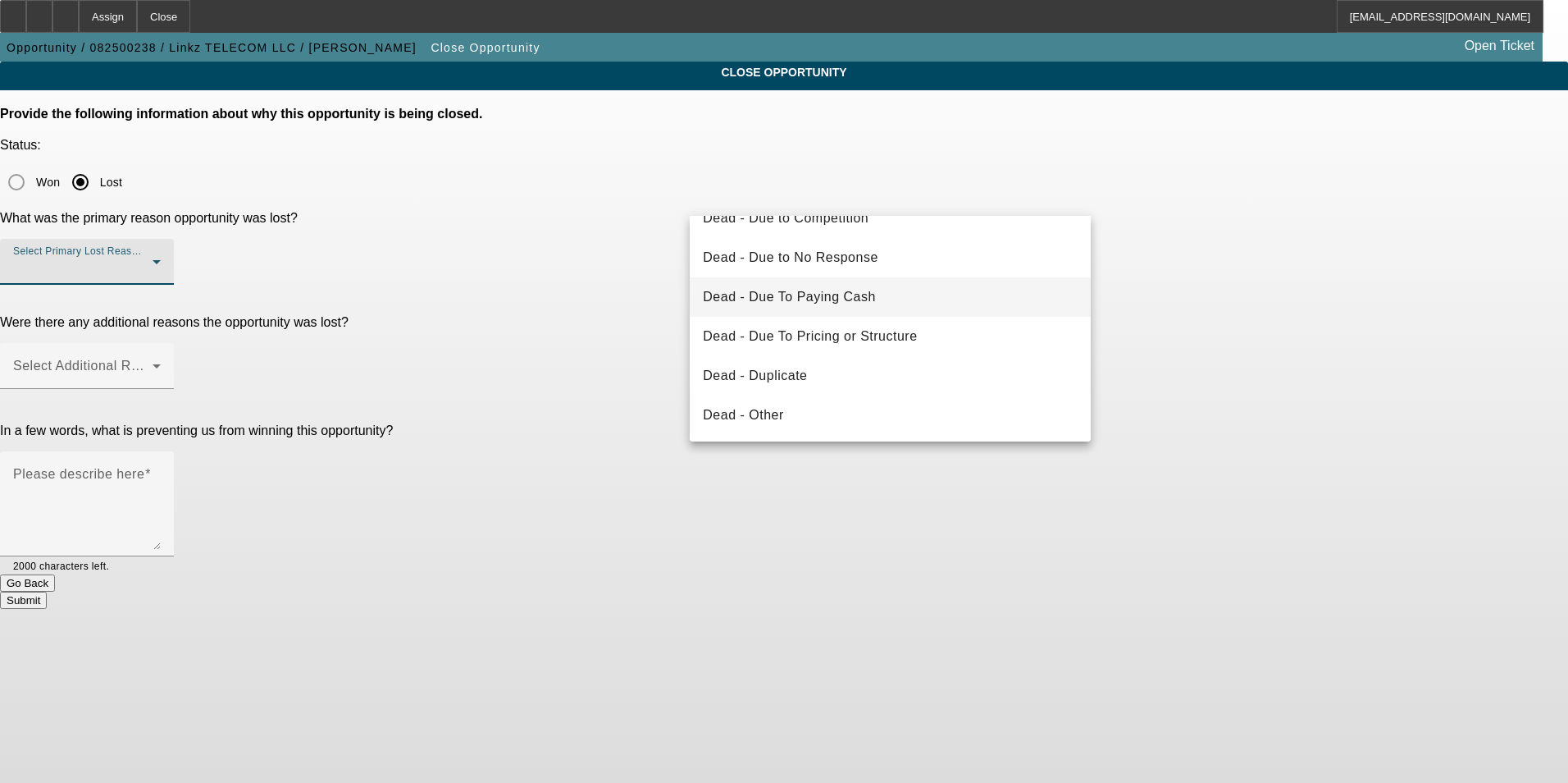
scroll to position [164, 0]
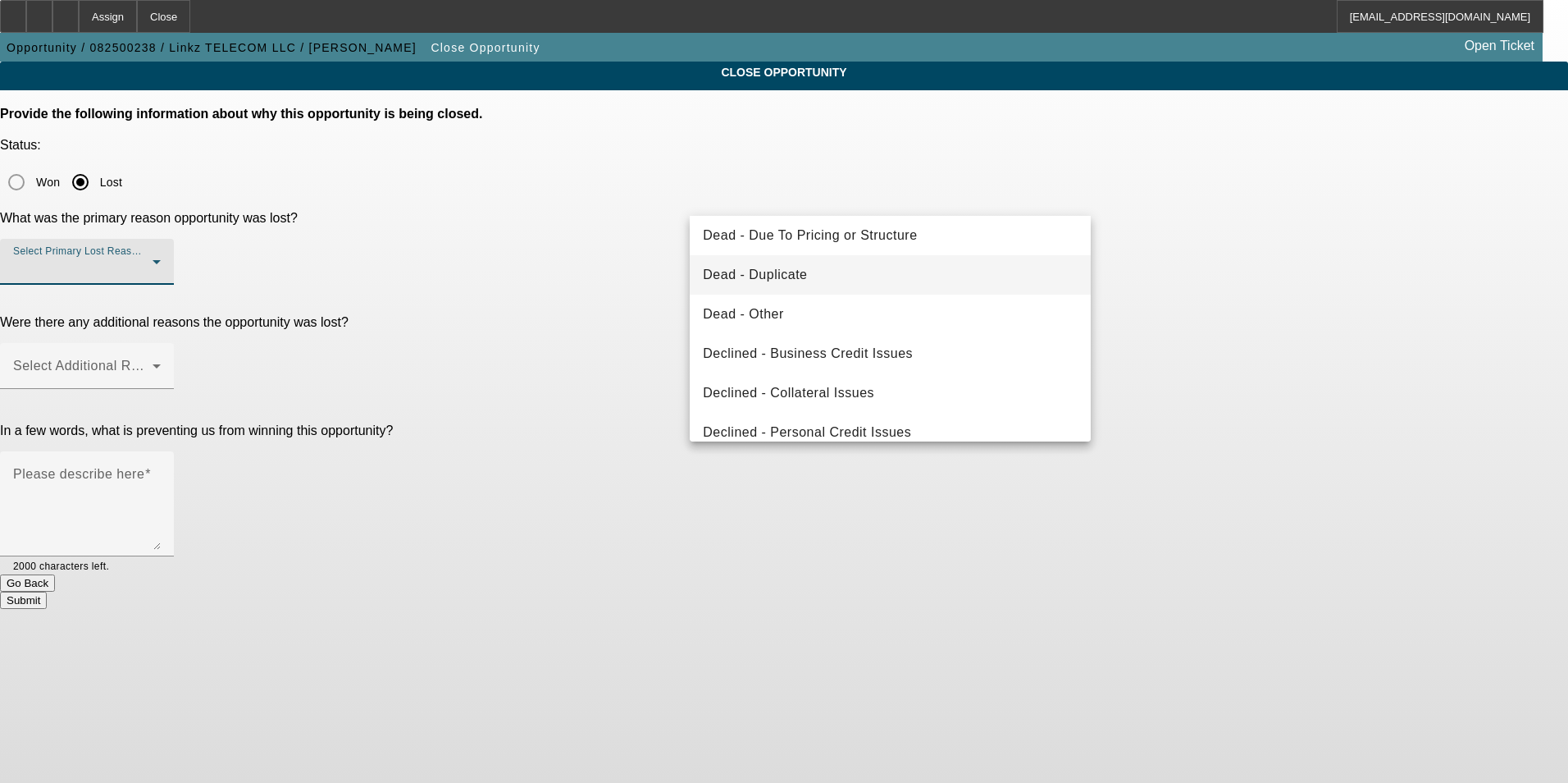
click at [836, 283] on mat-option "Dead - Duplicate" at bounding box center [890, 275] width 401 height 39
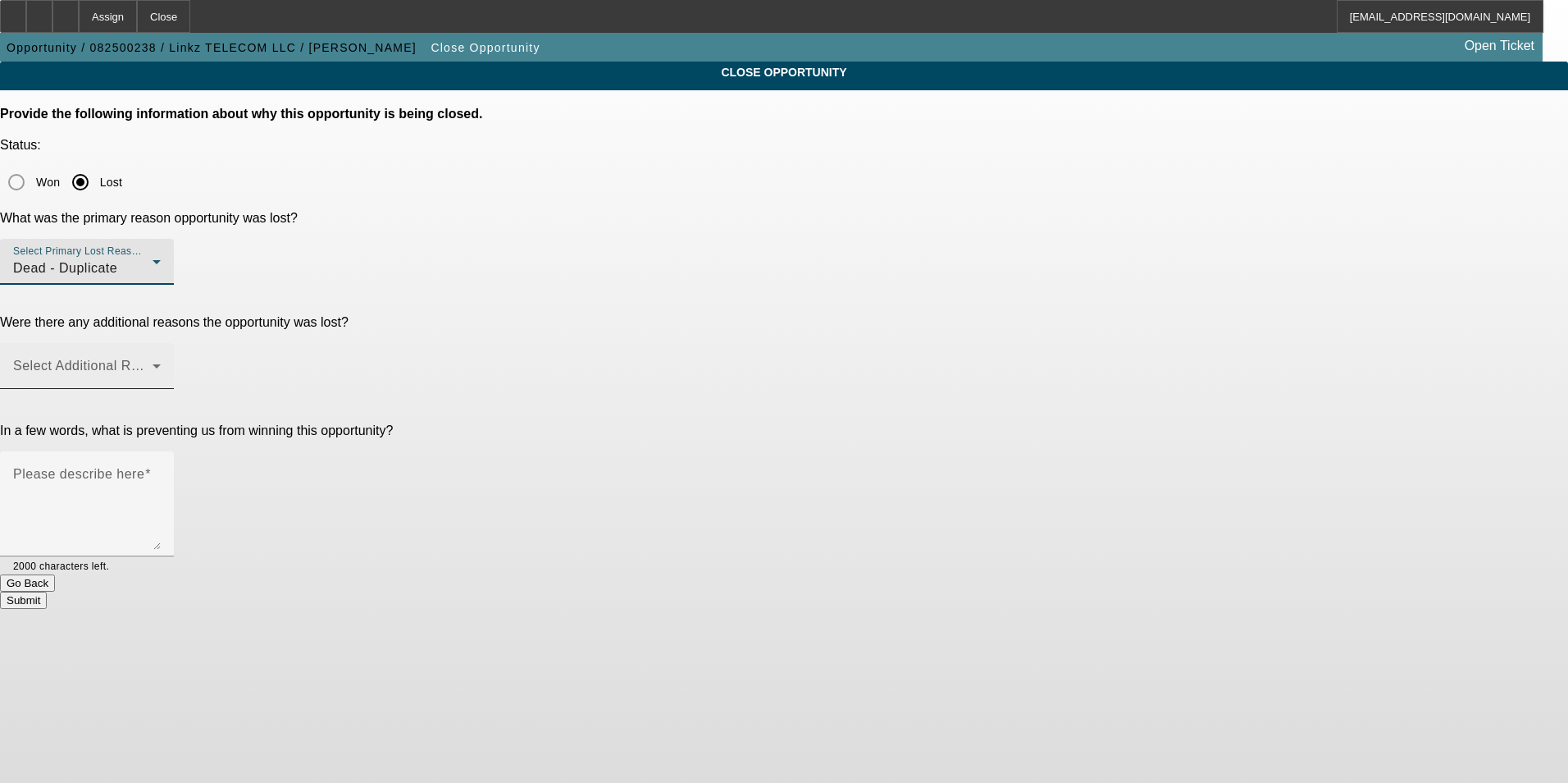
click at [176, 359] on mat-label "Select Additional Reasons" at bounding box center [94, 365] width 162 height 14
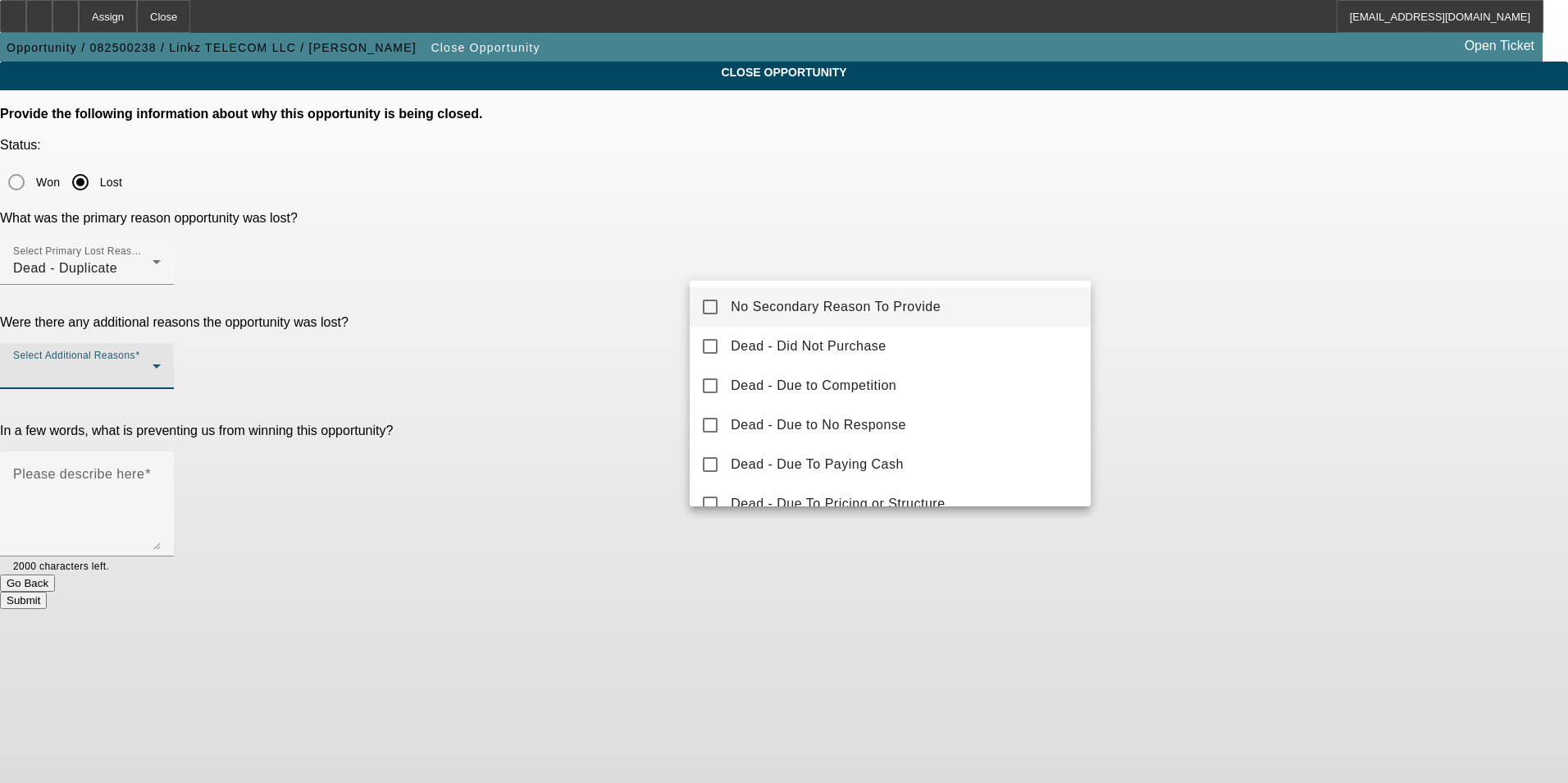
click at [803, 307] on span "No Secondary Reason To Provide" at bounding box center [836, 307] width 210 height 20
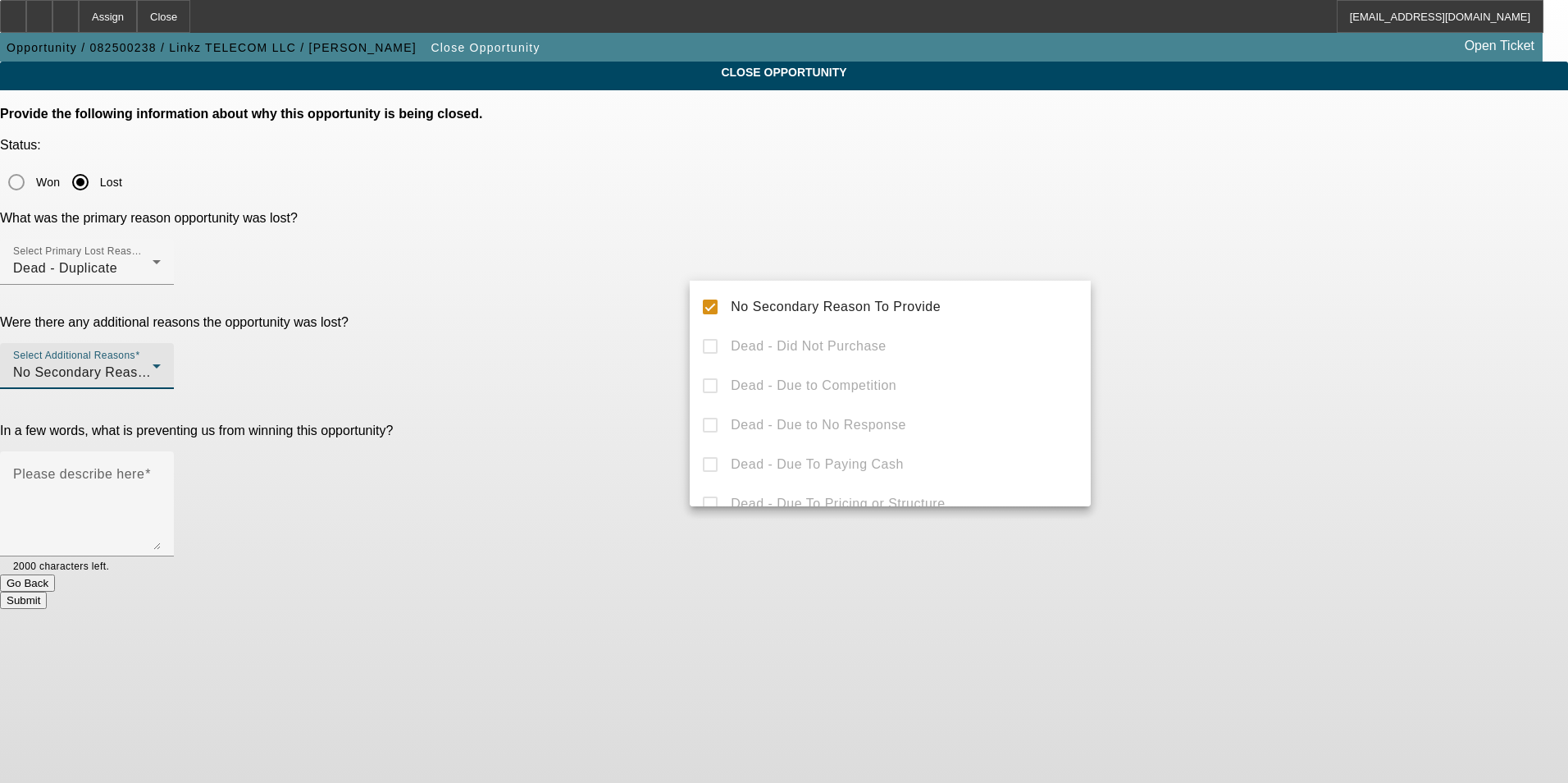
click at [1349, 396] on div at bounding box center [784, 391] width 1568 height 783
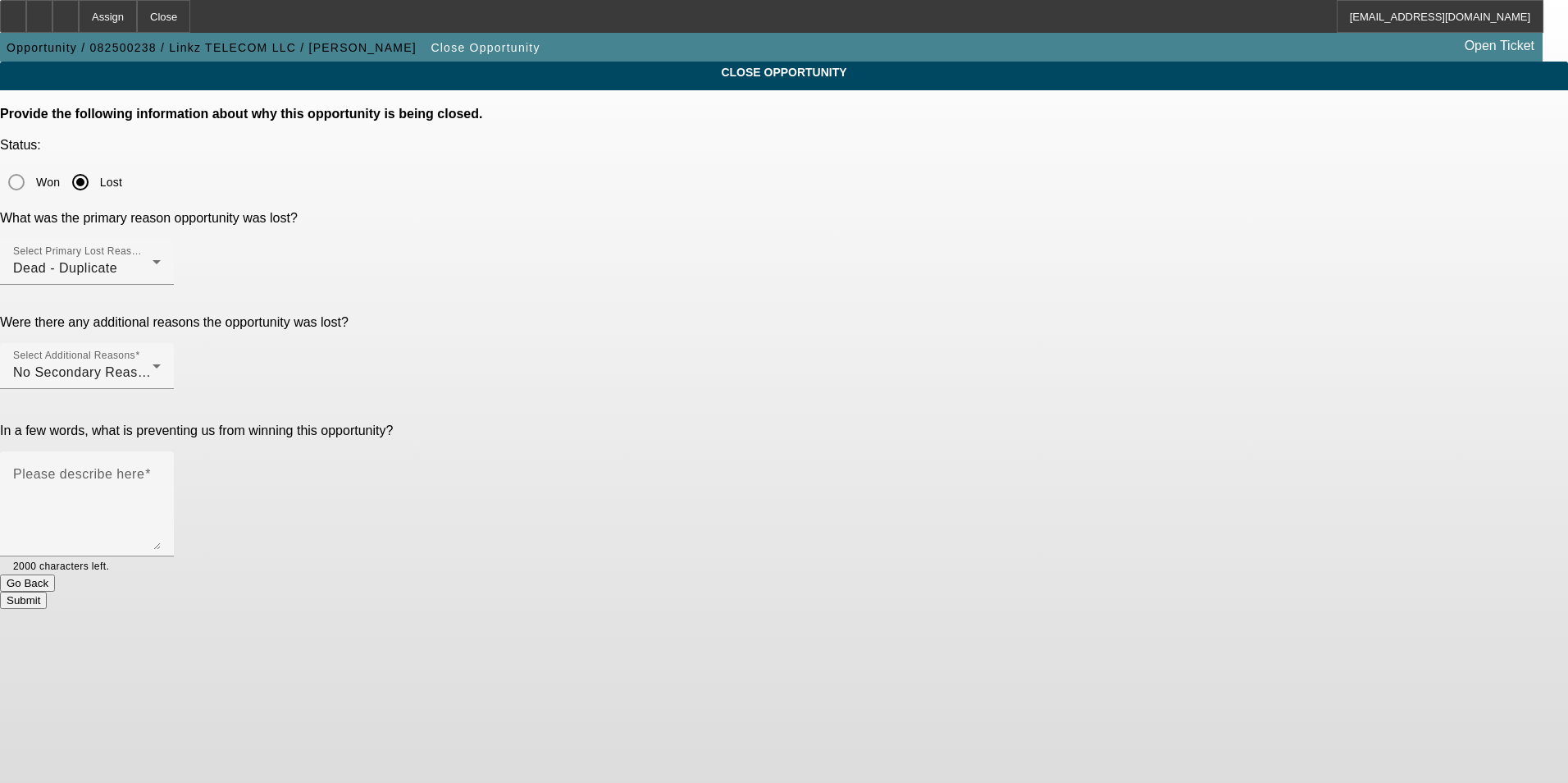
click at [47, 592] on button "Submit" at bounding box center [23, 600] width 47 height 17
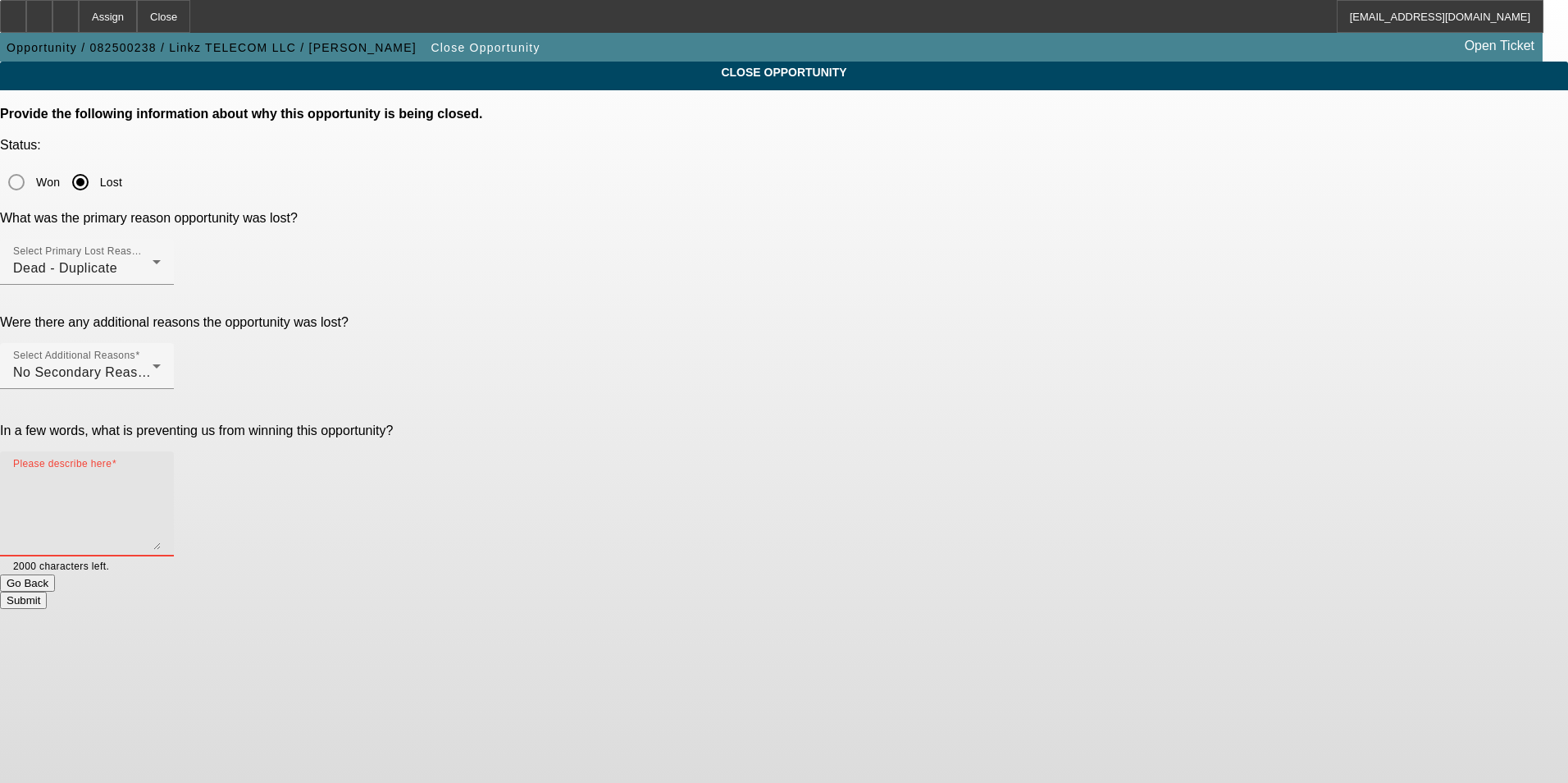
click at [160, 471] on textarea "Please describe here" at bounding box center [86, 511] width 148 height 79
type textarea "Dup"
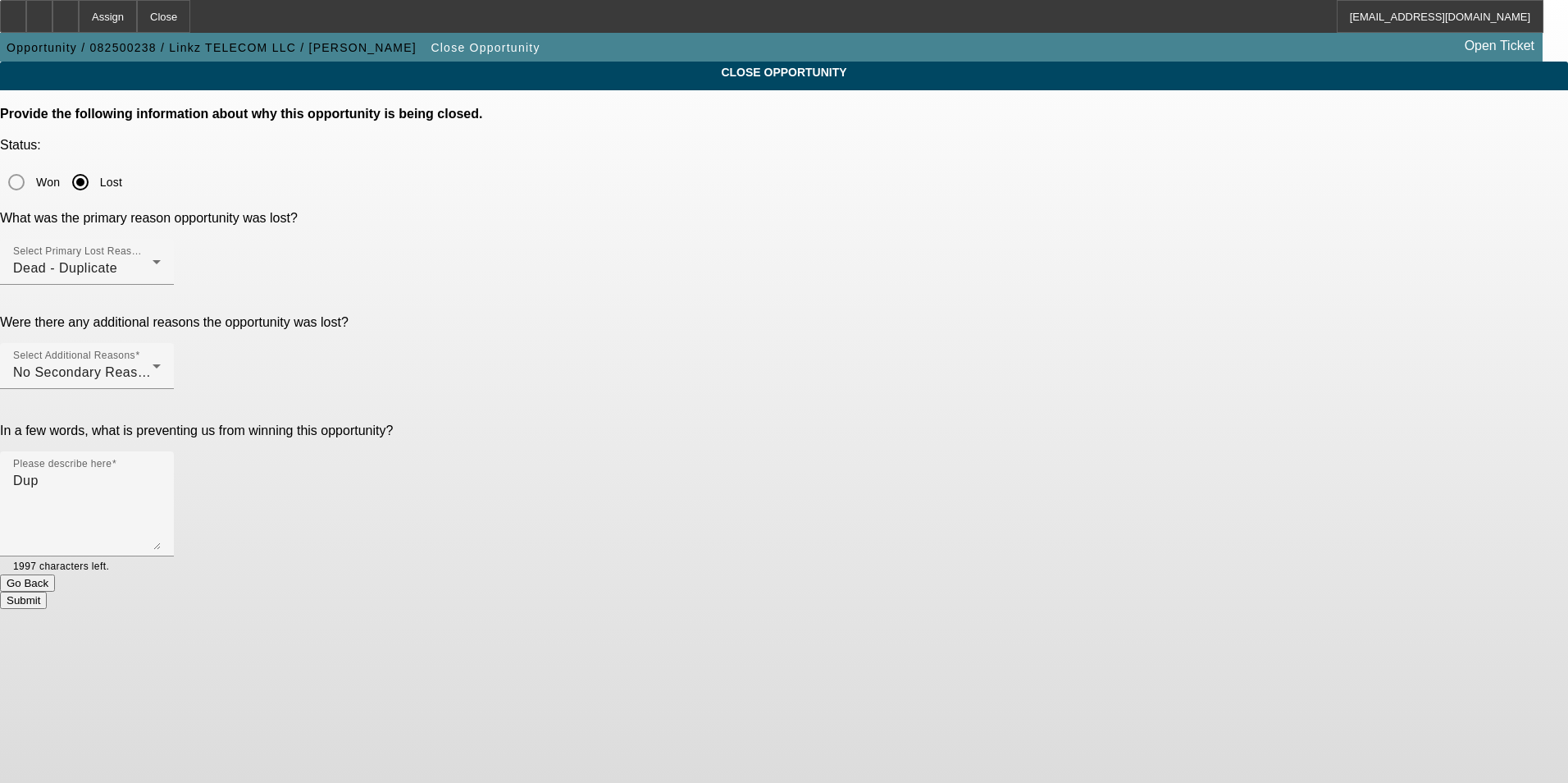
click at [47, 592] on button "Submit" at bounding box center [23, 600] width 47 height 17
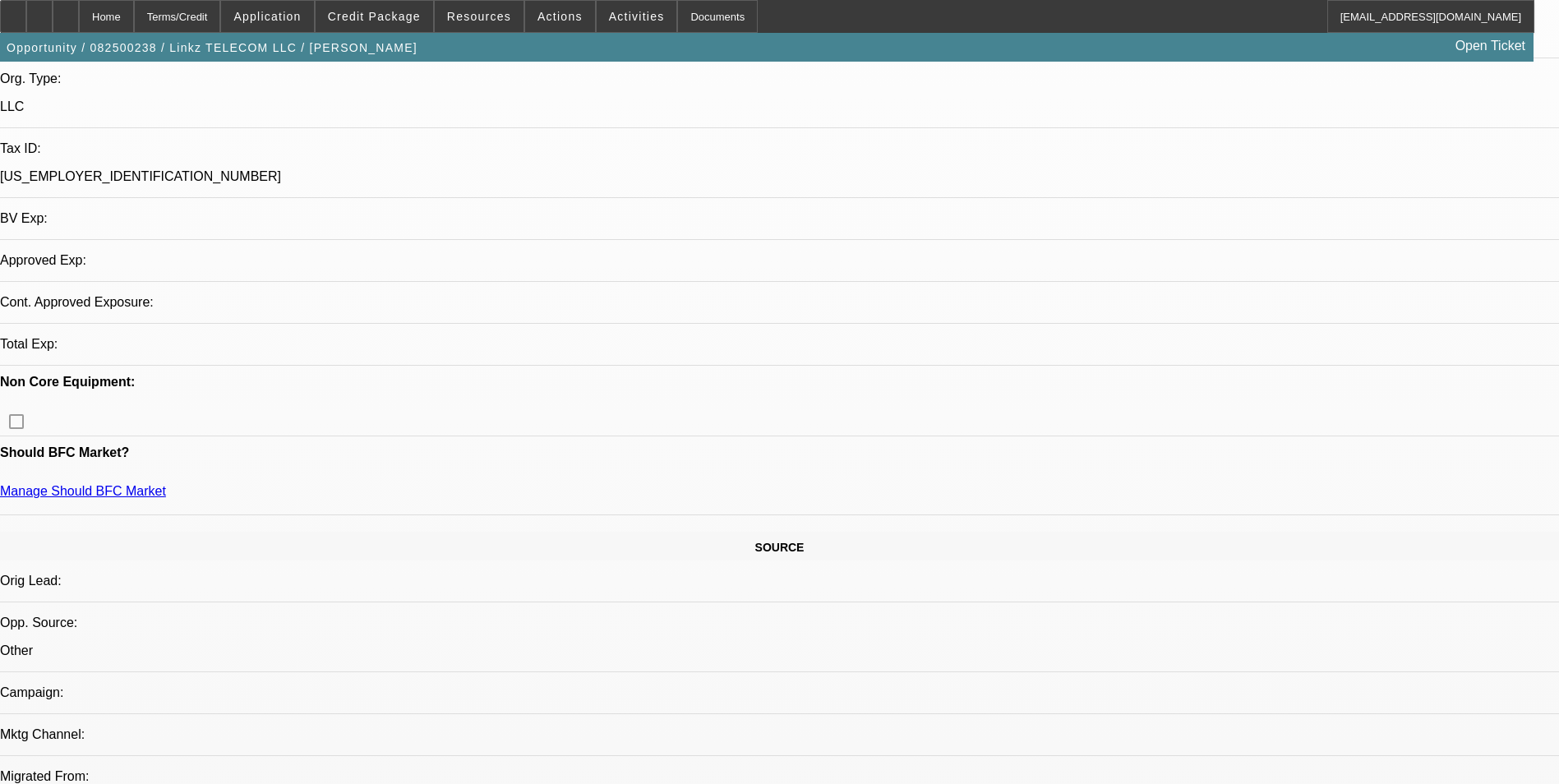
select select "0"
select select "2"
select select "0.1"
select select "1"
select select "2"
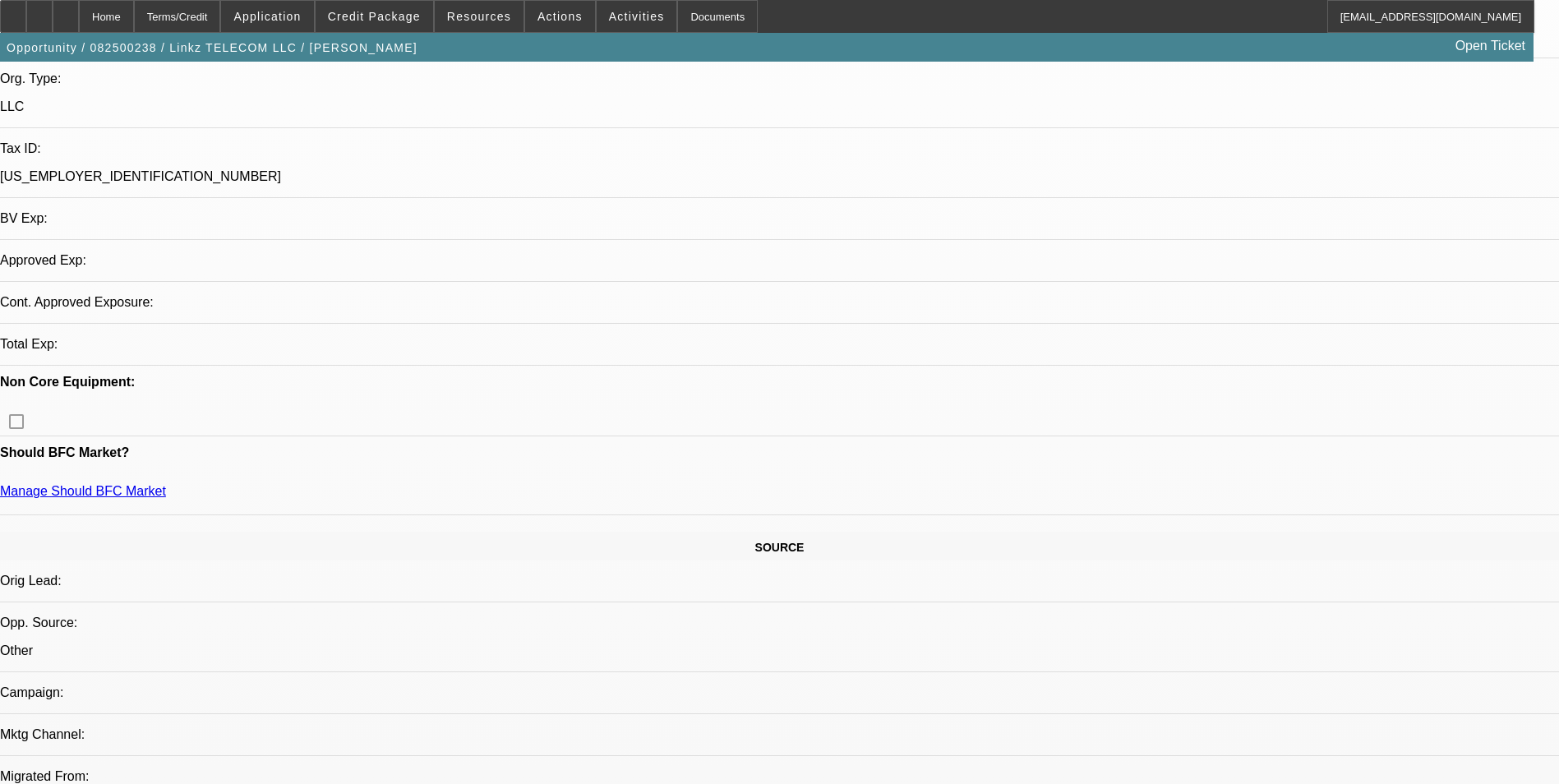
select select "4"
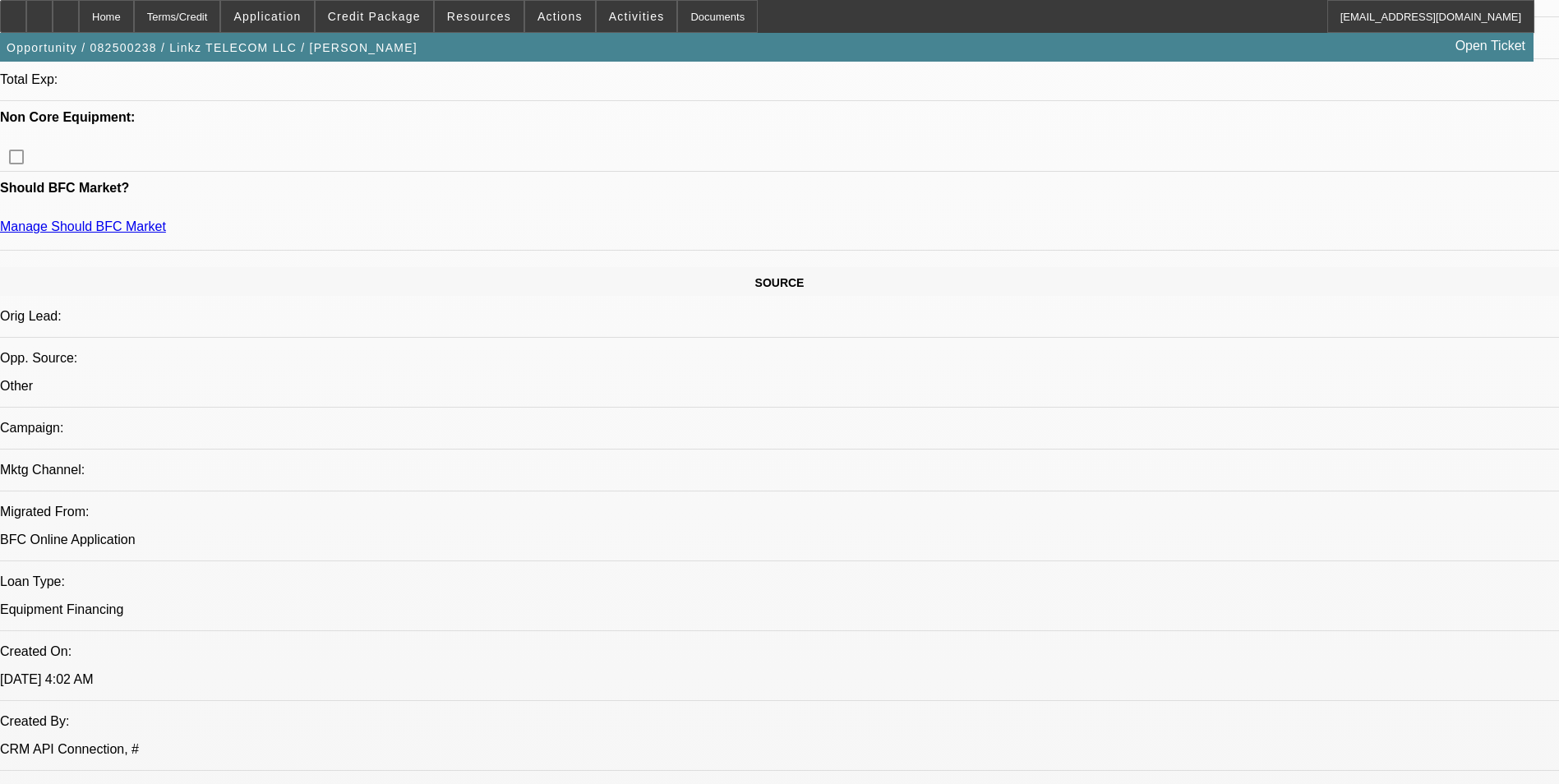
scroll to position [807, 0]
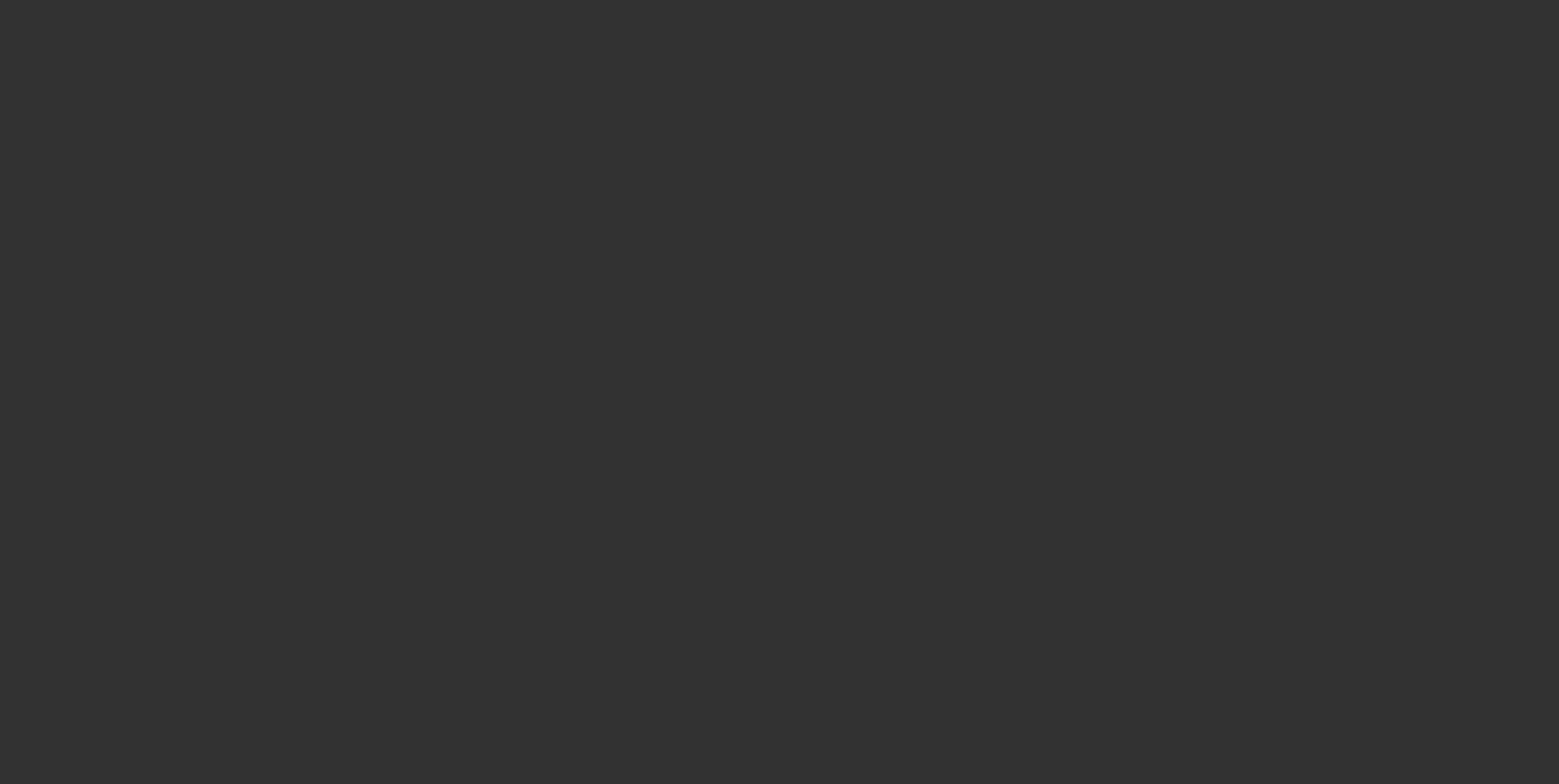
scroll to position [246, 0]
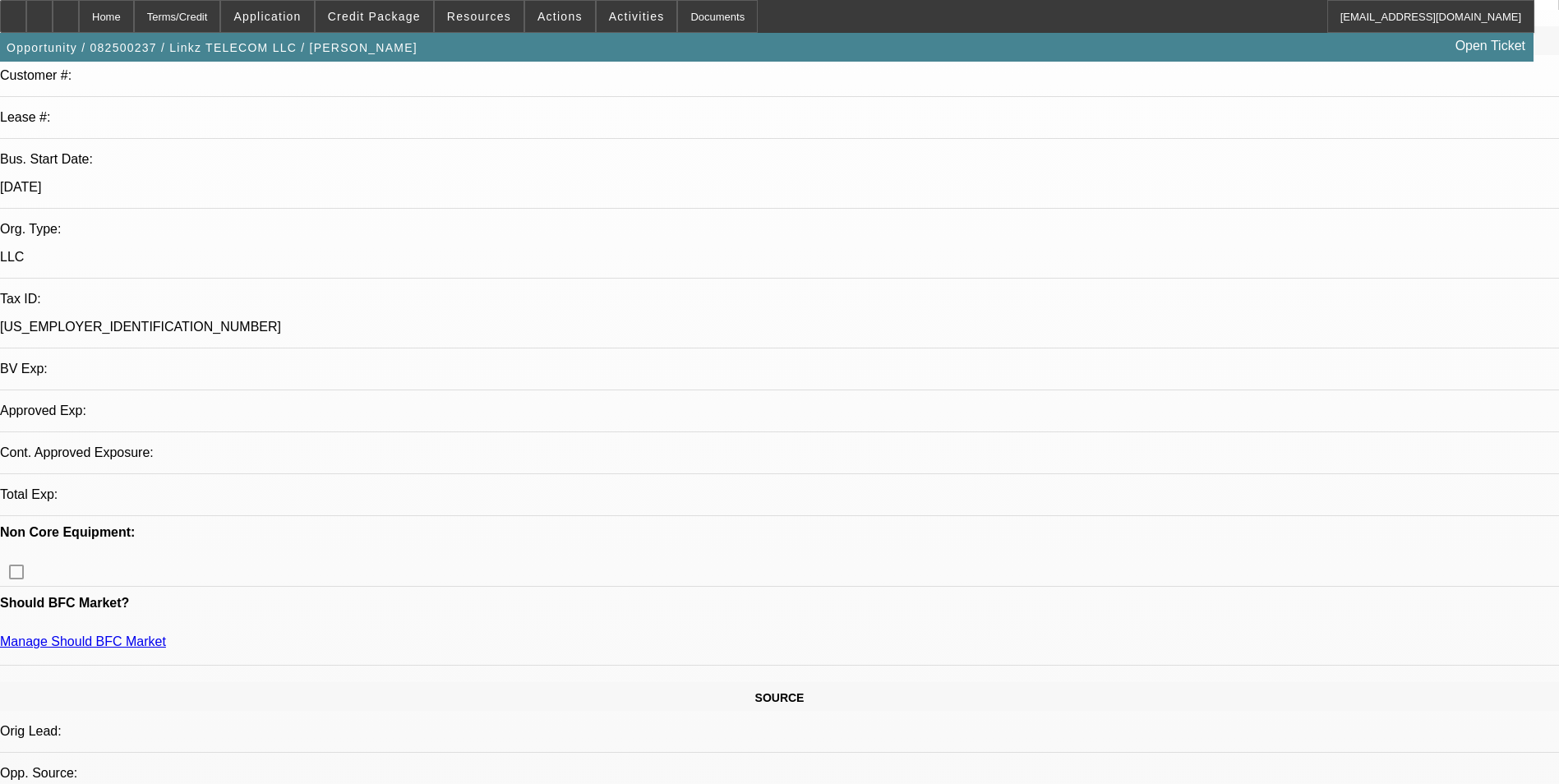
select select "0"
select select "2"
select select "0.1"
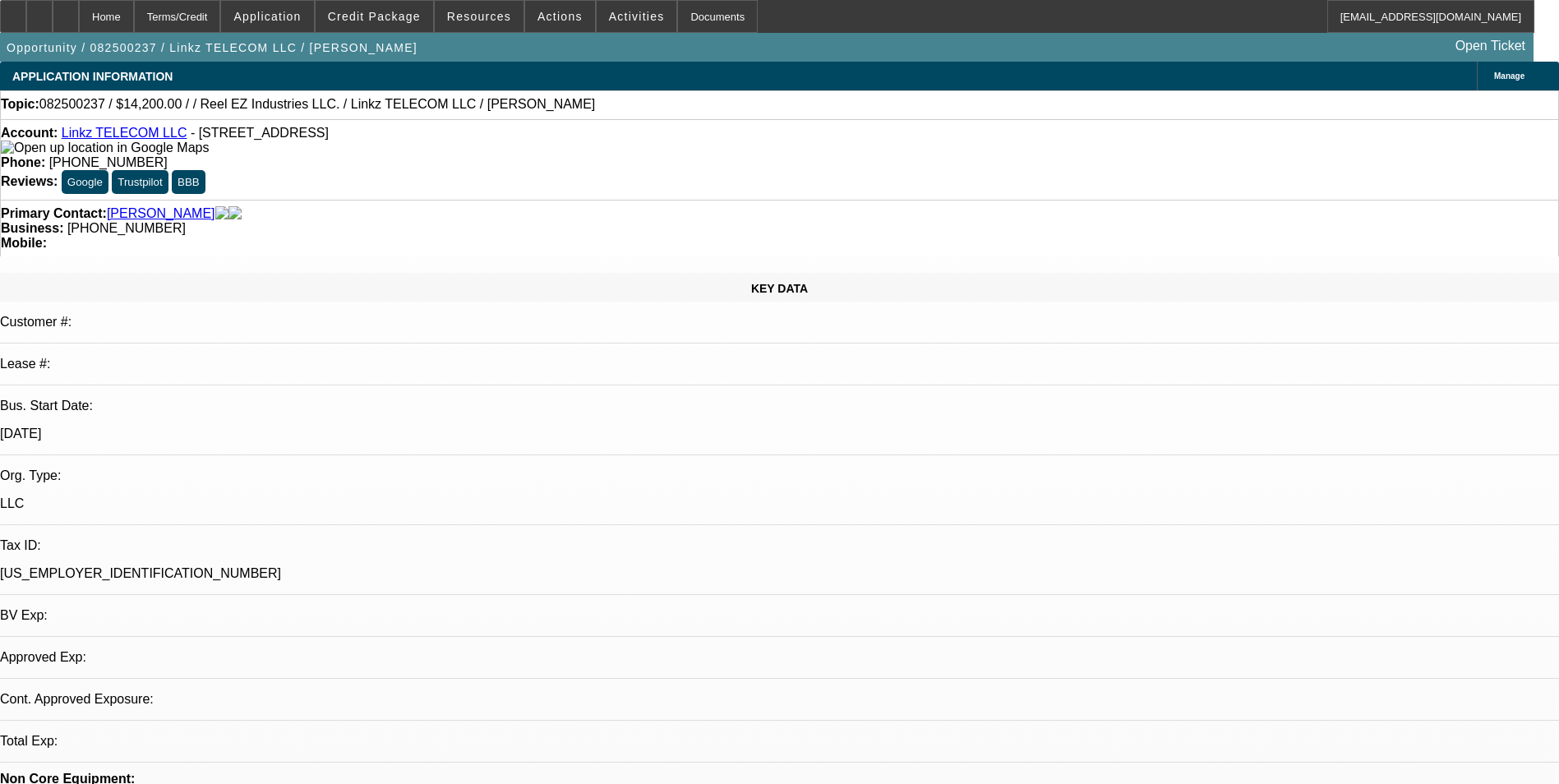
select select "1"
select select "2"
select select "4"
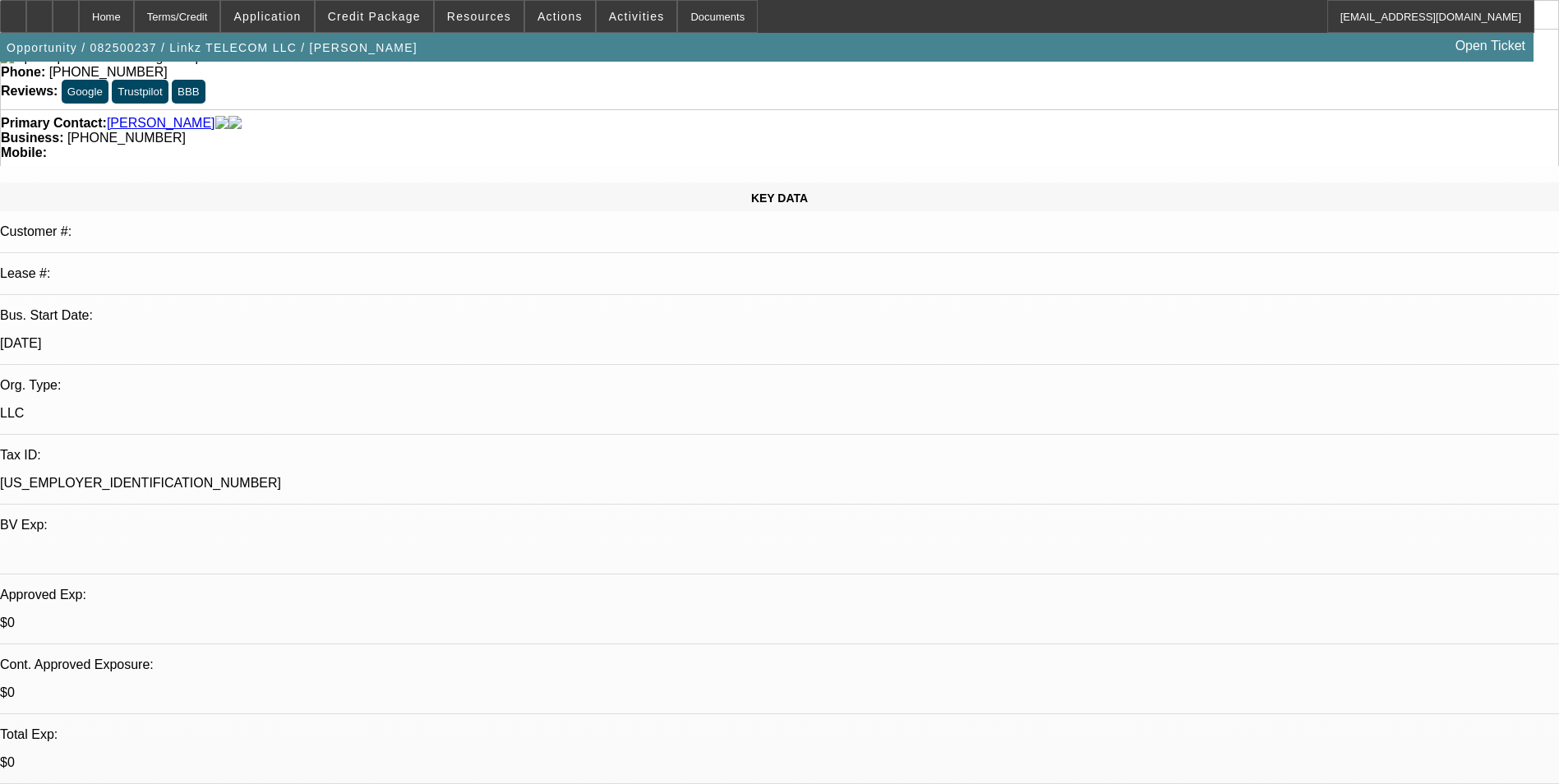
scroll to position [246, 0]
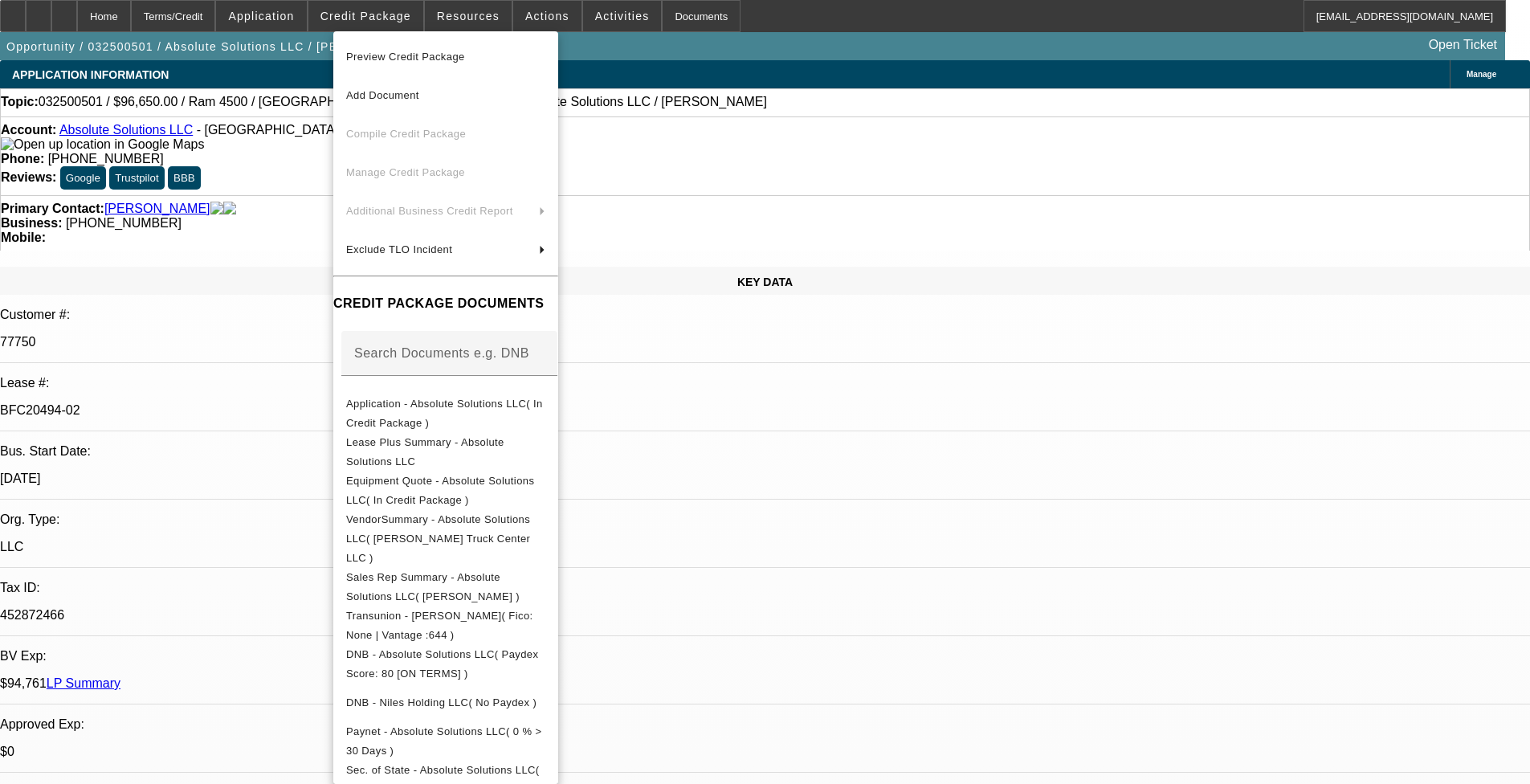
select select "0"
select select "2"
select select "0"
select select "6"
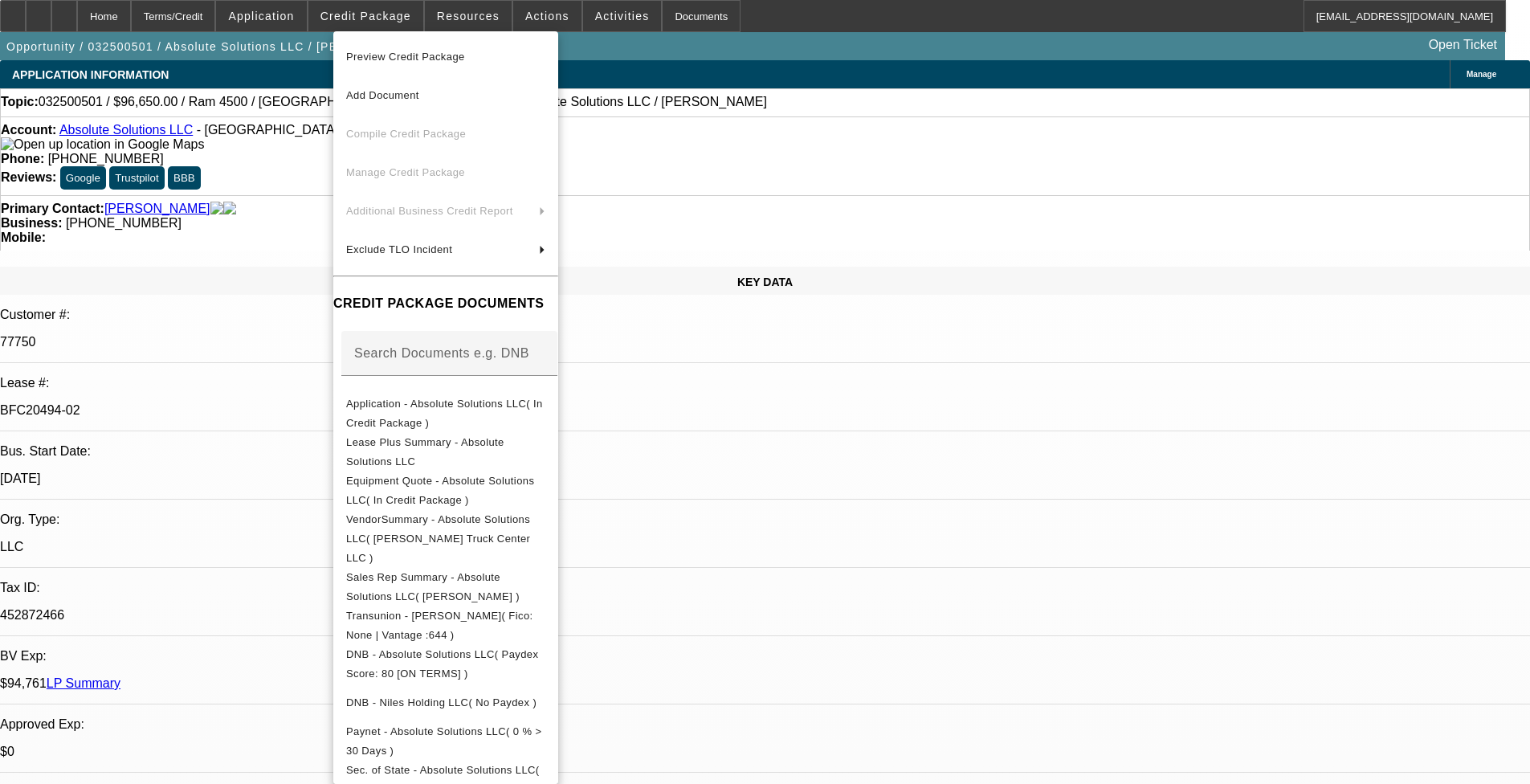
select select "0"
select select "2"
select select "0"
select select "6"
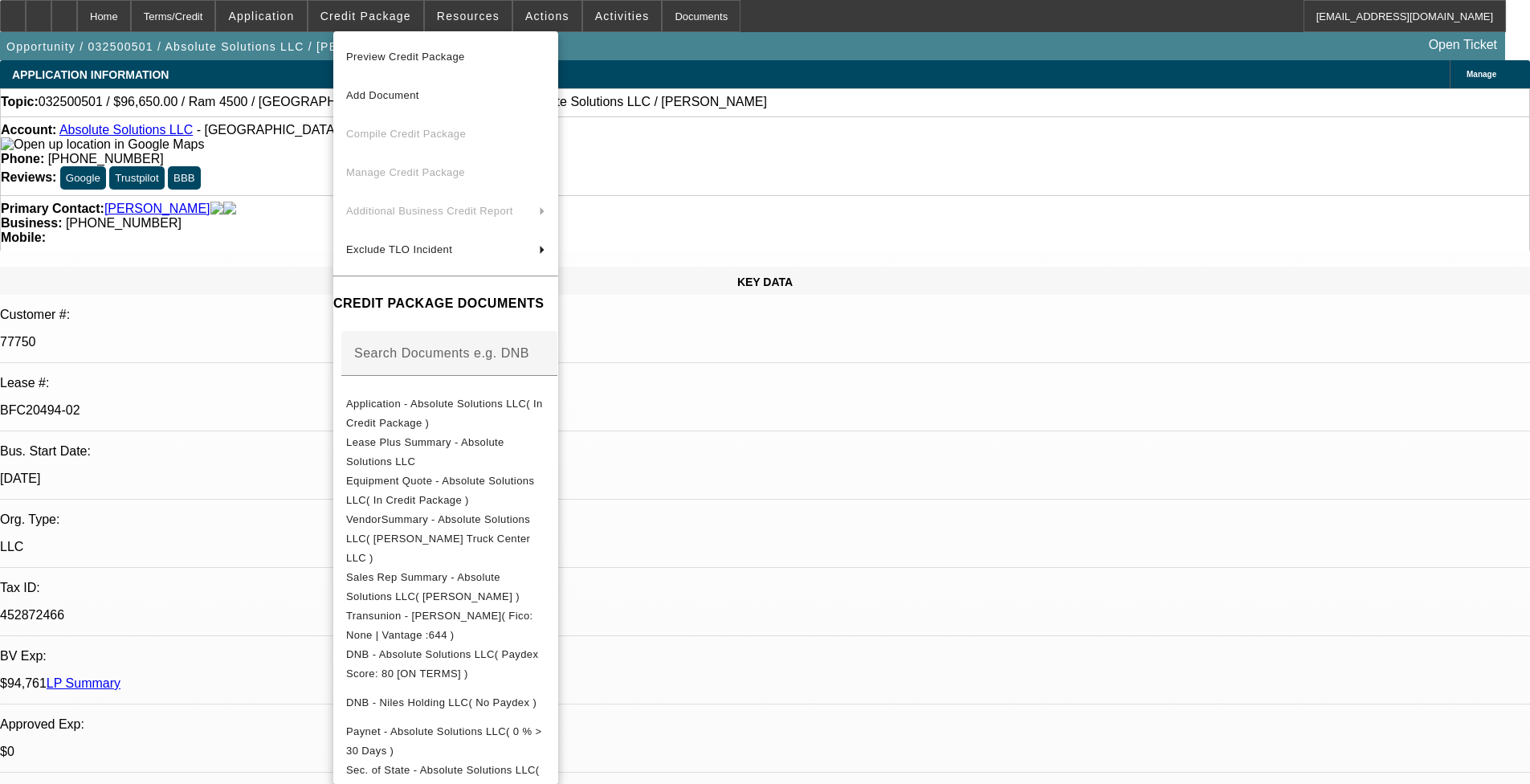
select select "0"
select select "3"
select select "0"
select select "6"
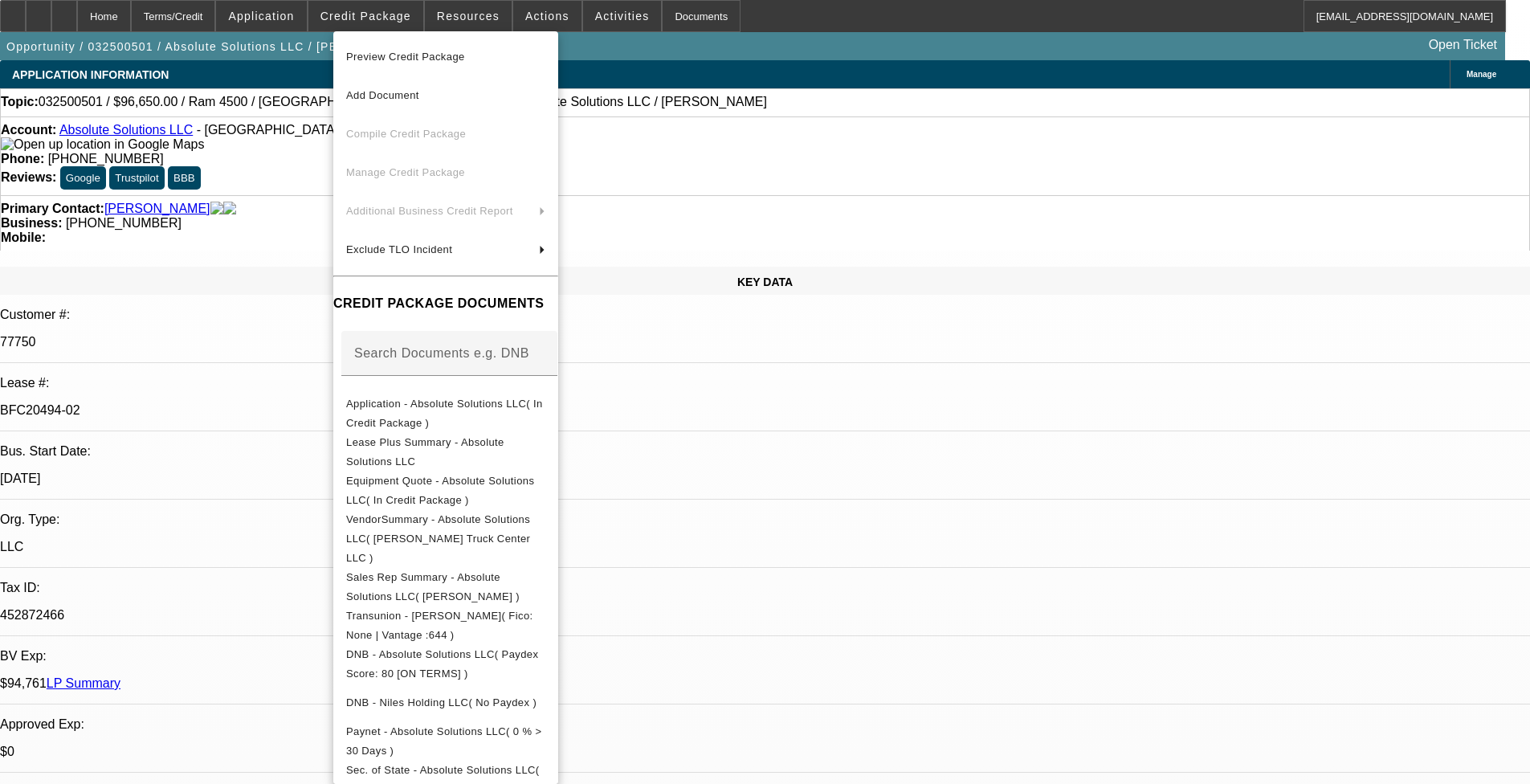
select select "0"
select select "3"
select select "0"
select select "6"
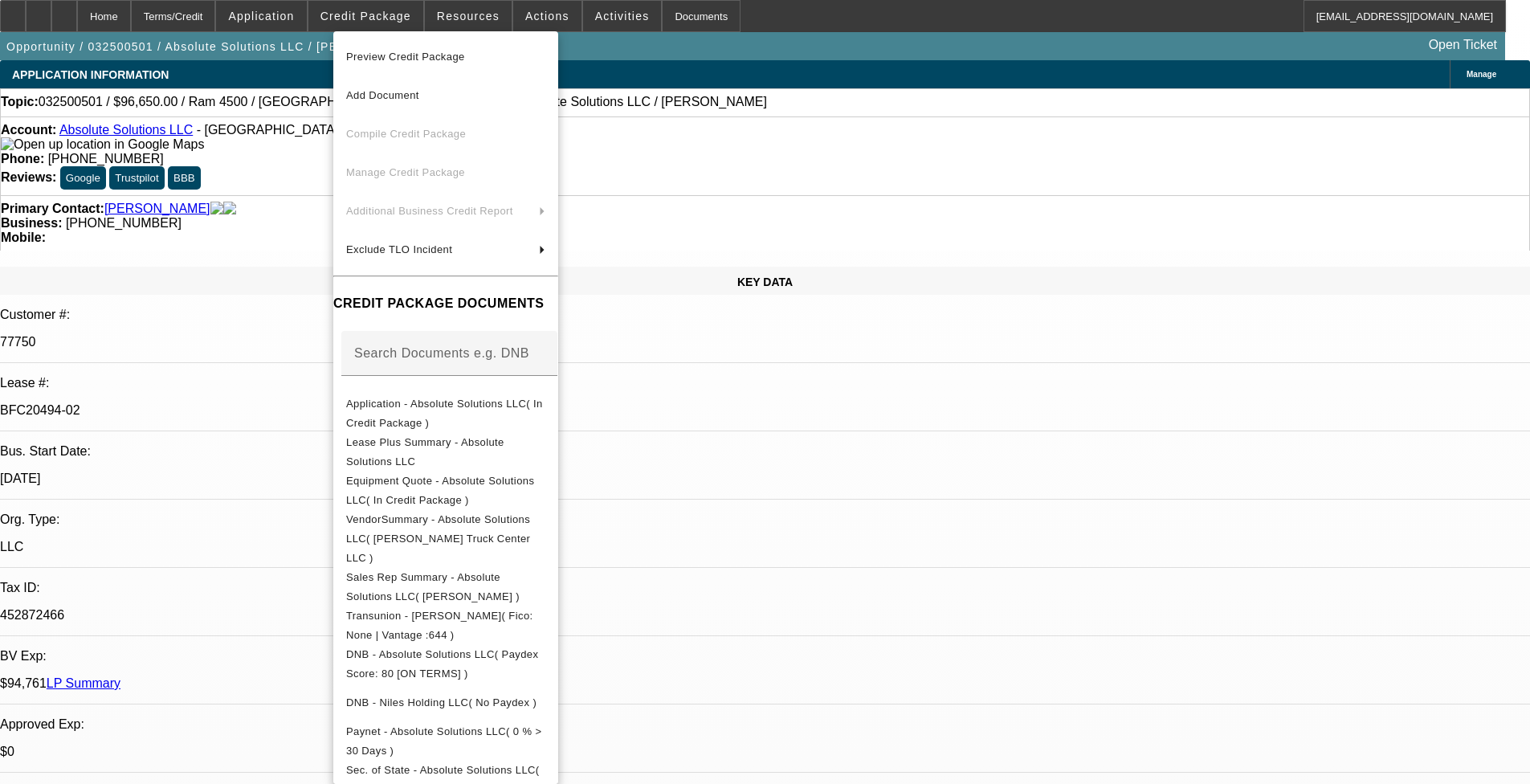
scroll to position [321, 0]
